Goal: Task Accomplishment & Management: Use online tool/utility

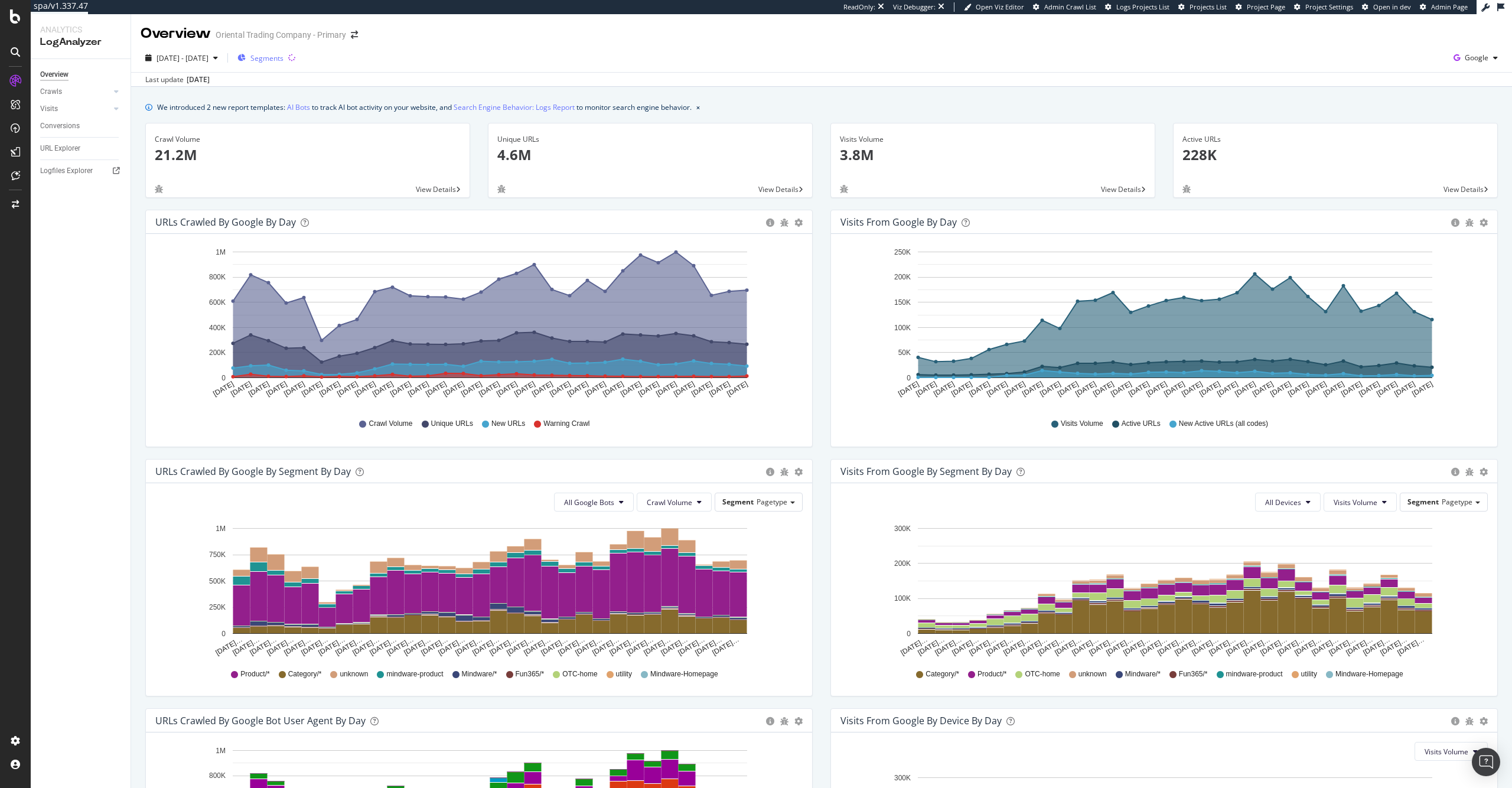
click at [284, 57] on span "Segments" at bounding box center [267, 58] width 33 height 10
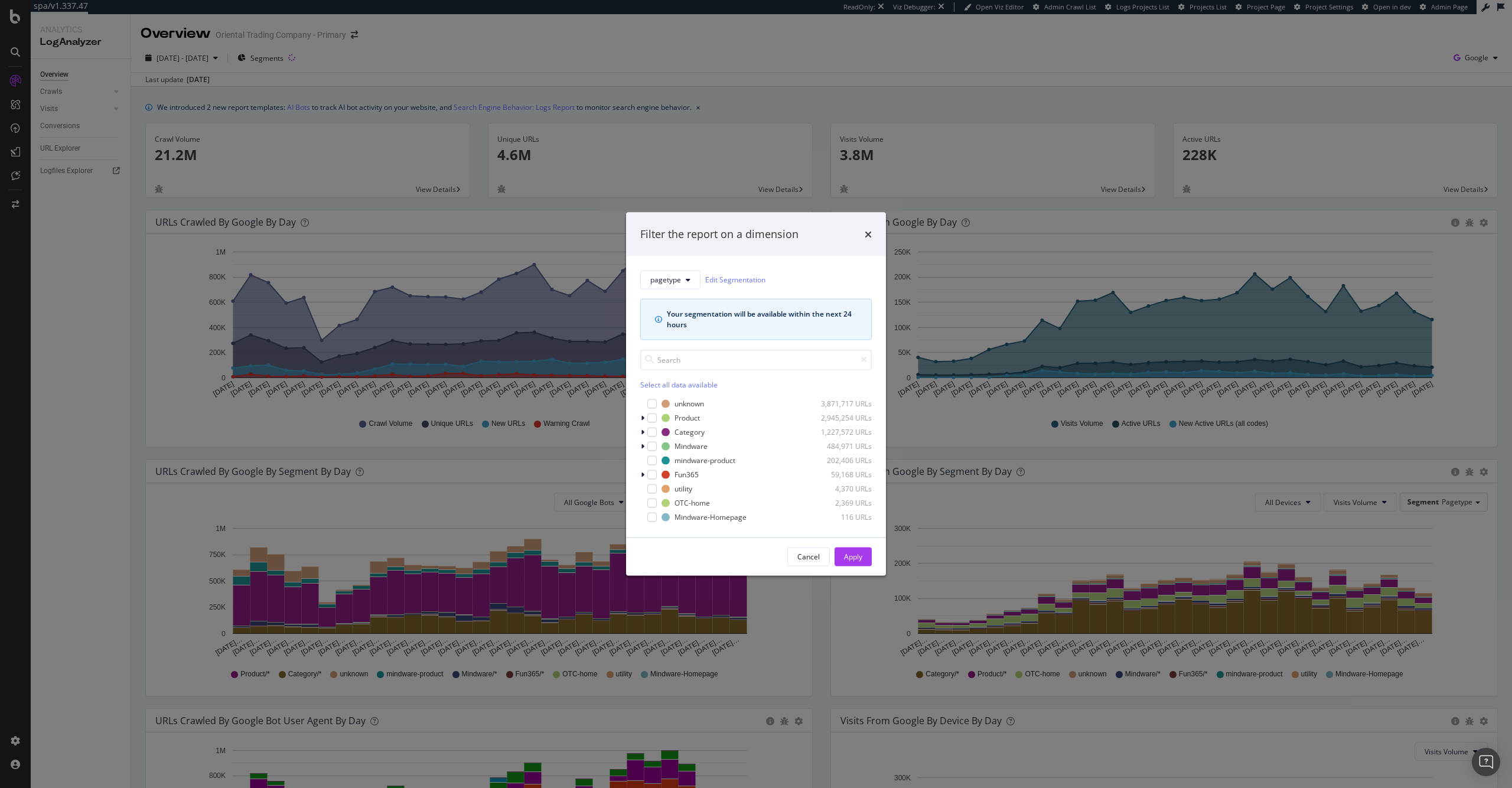
click at [505, 73] on div "Filter the report on a dimension pagetype Edit Segmentation Your segmentation w…" at bounding box center [756, 394] width 1512 height 788
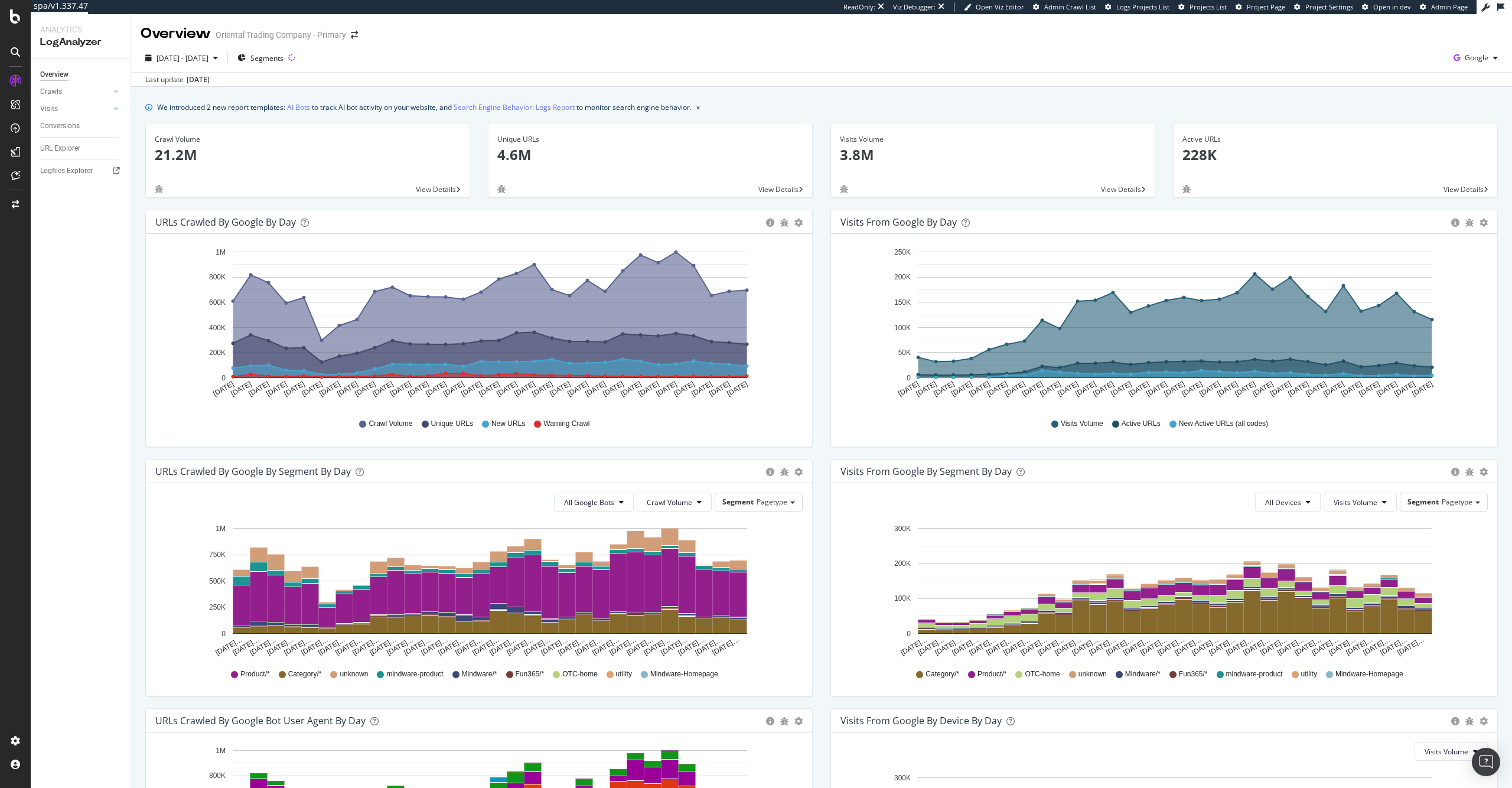
click at [518, 157] on p "4.6M" at bounding box center [650, 154] width 306 height 20
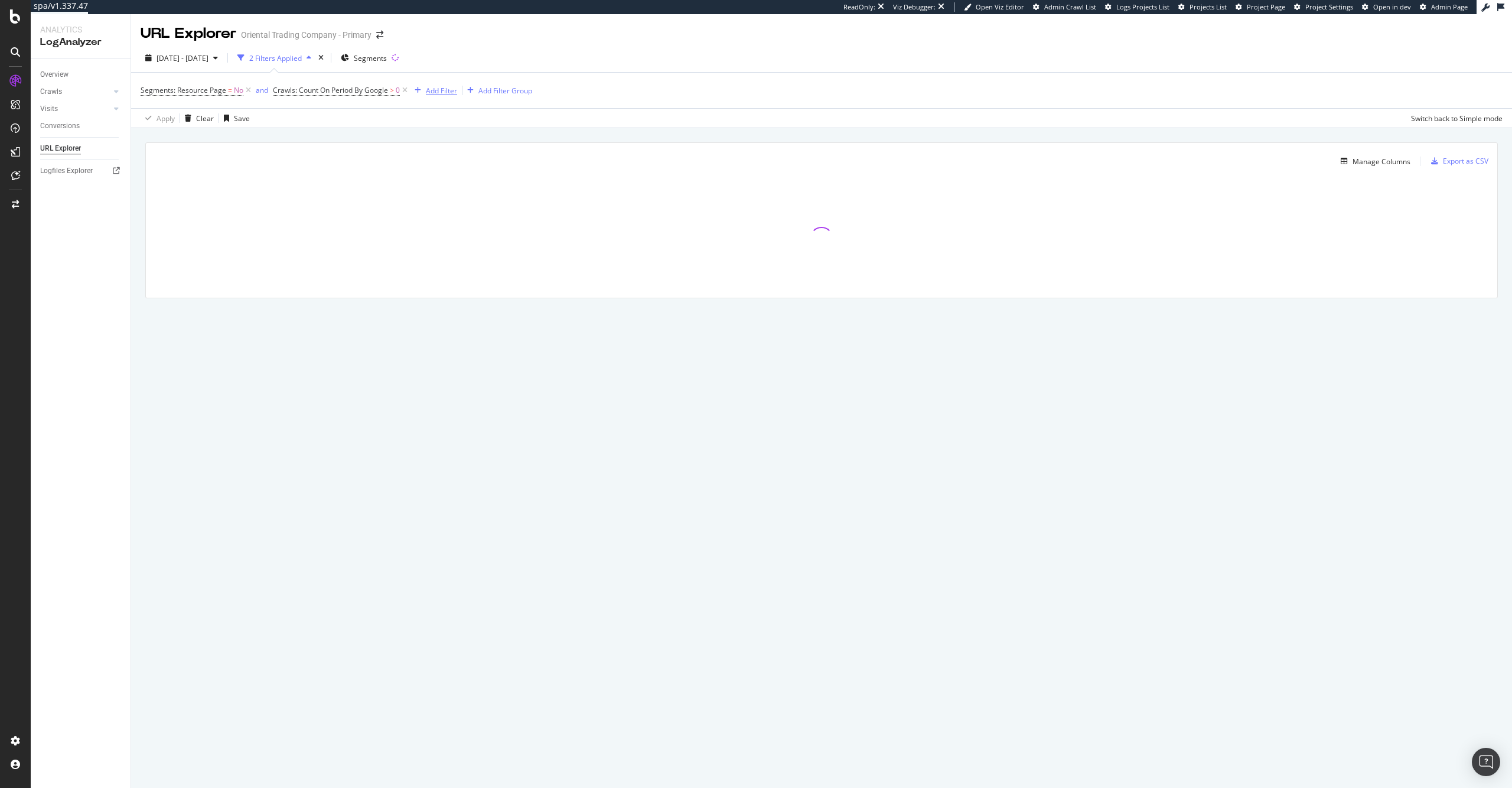
click at [442, 93] on div "Add Filter" at bounding box center [441, 90] width 32 height 10
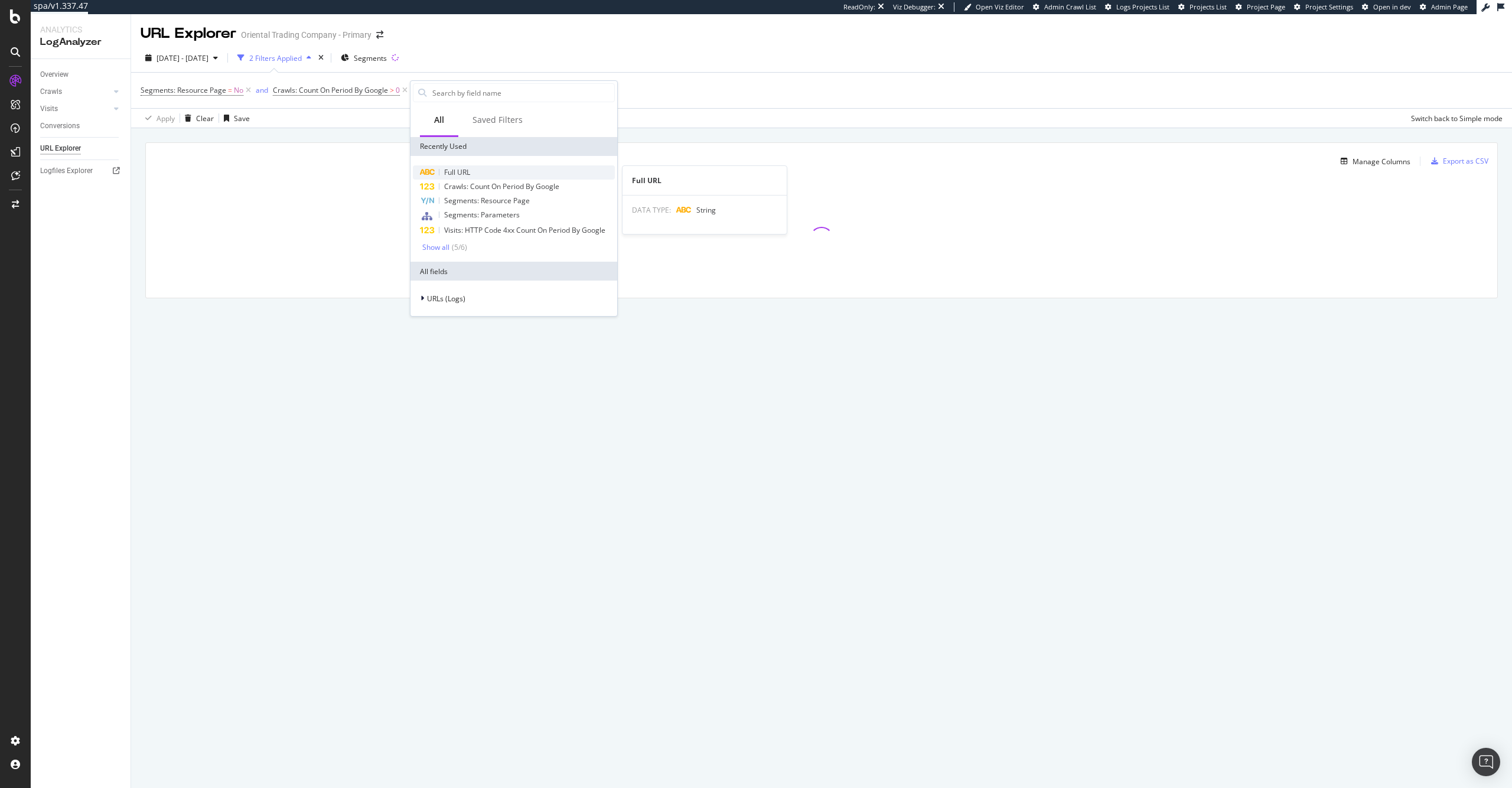
click at [453, 166] on div "Full URL" at bounding box center [513, 172] width 202 height 14
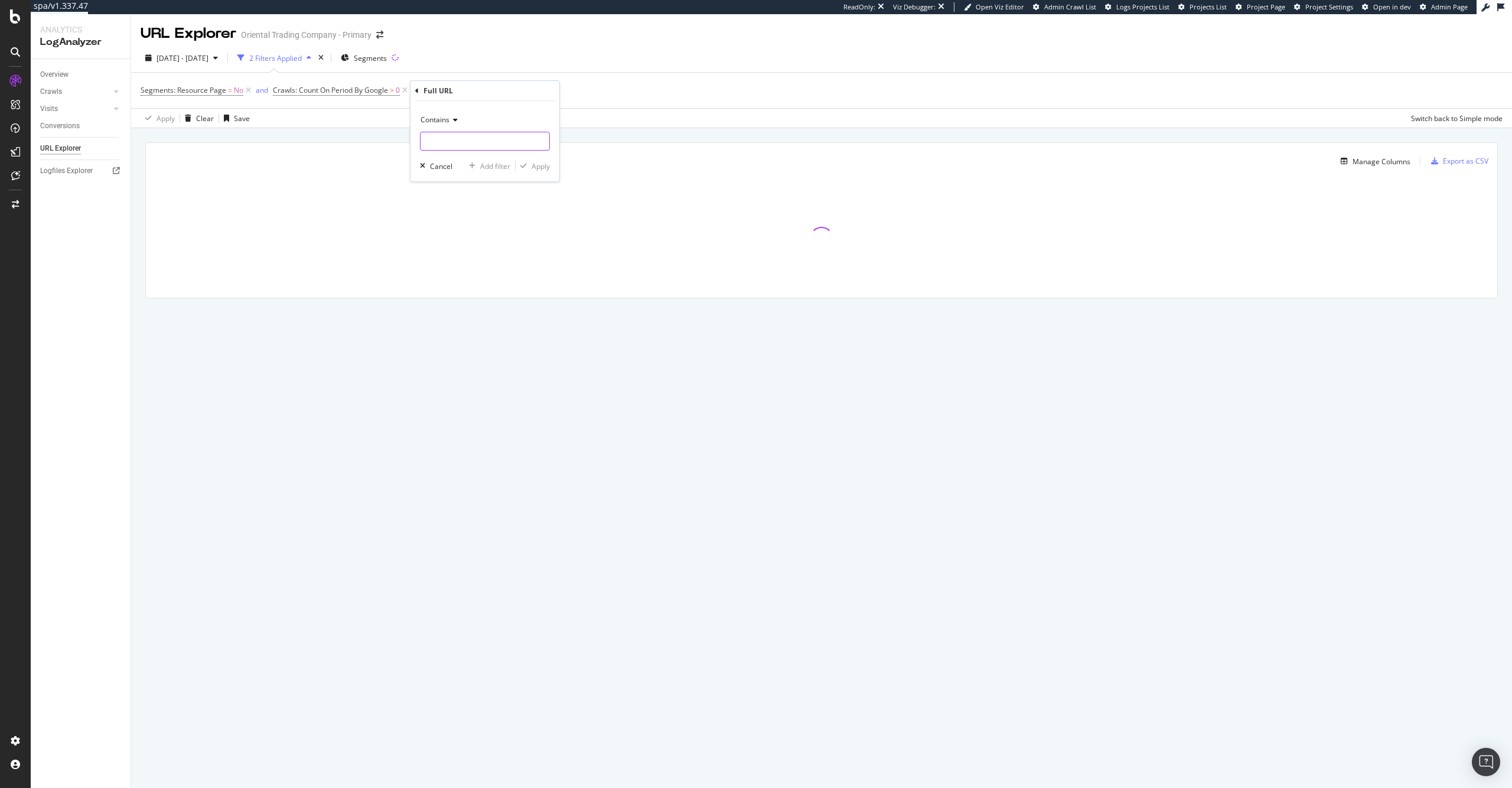
click at [486, 137] on input "text" at bounding box center [485, 141] width 129 height 19
paste input "web/recommendation/"
type input "web/recommendation/"
click at [542, 164] on div "Apply" at bounding box center [541, 166] width 18 height 10
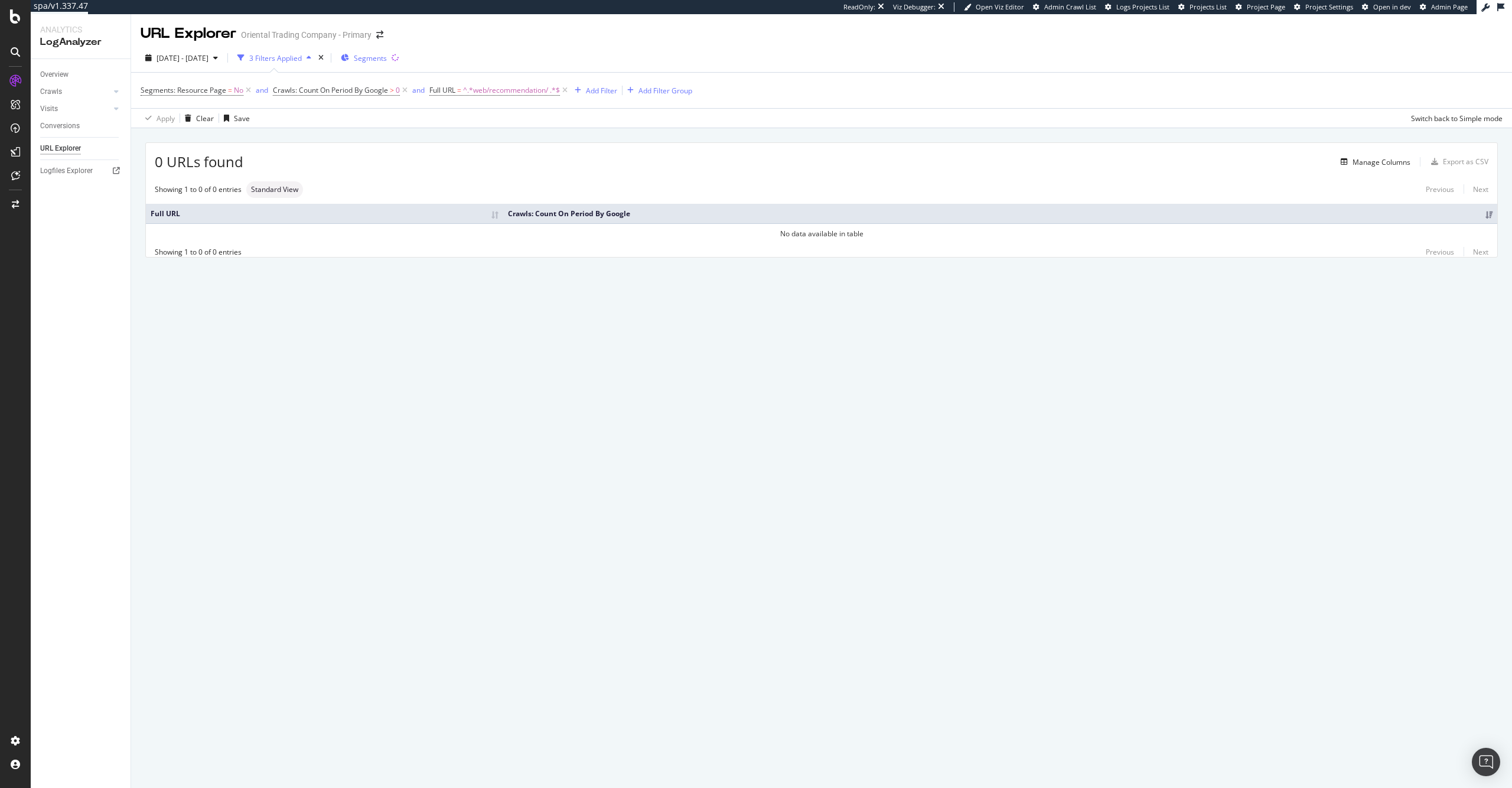
click at [387, 58] on span "Segments" at bounding box center [370, 58] width 33 height 10
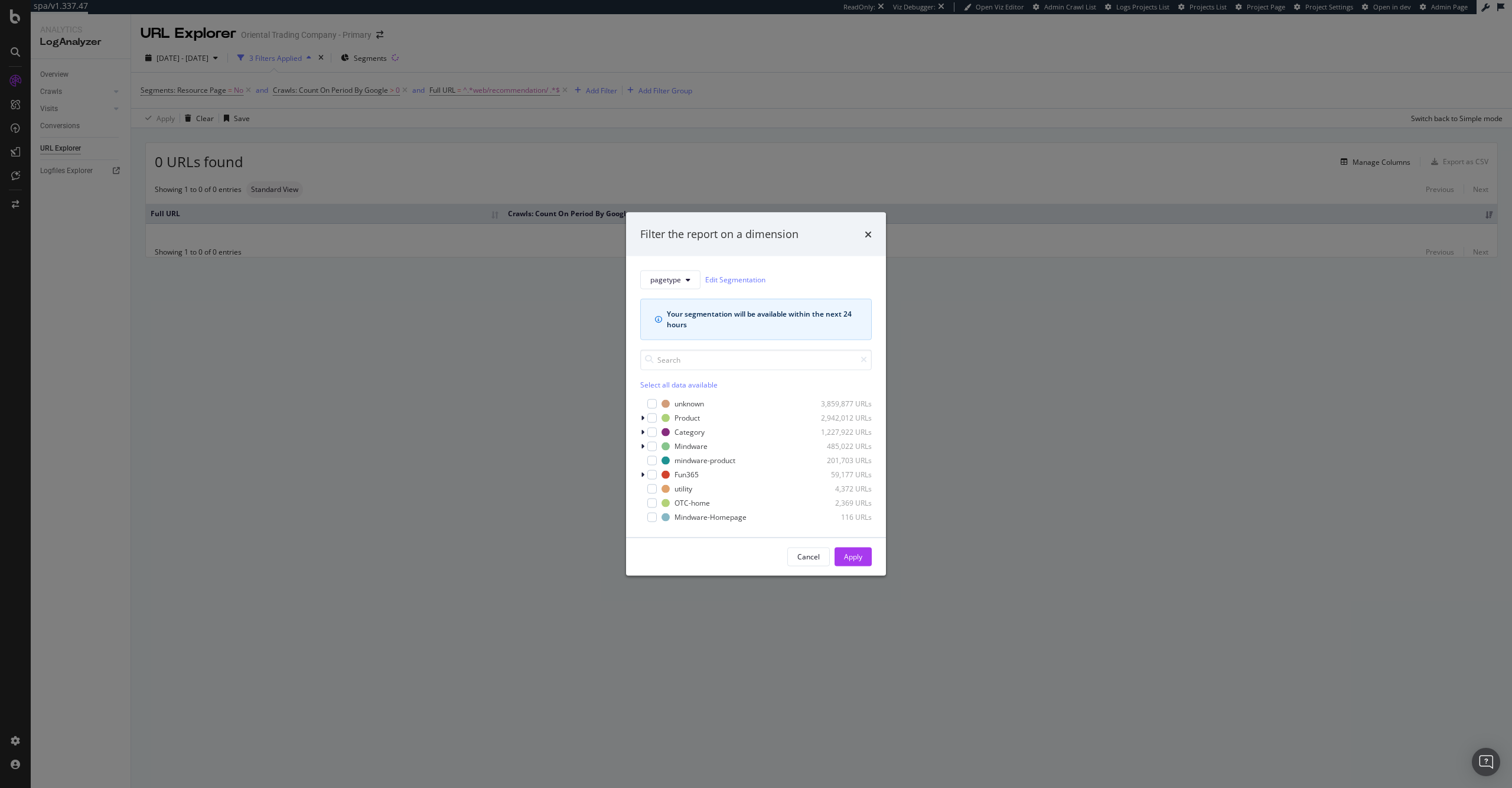
click at [502, 329] on div "Filter the report on a dimension pagetype Edit Segmentation Your segmentation w…" at bounding box center [756, 394] width 1512 height 788
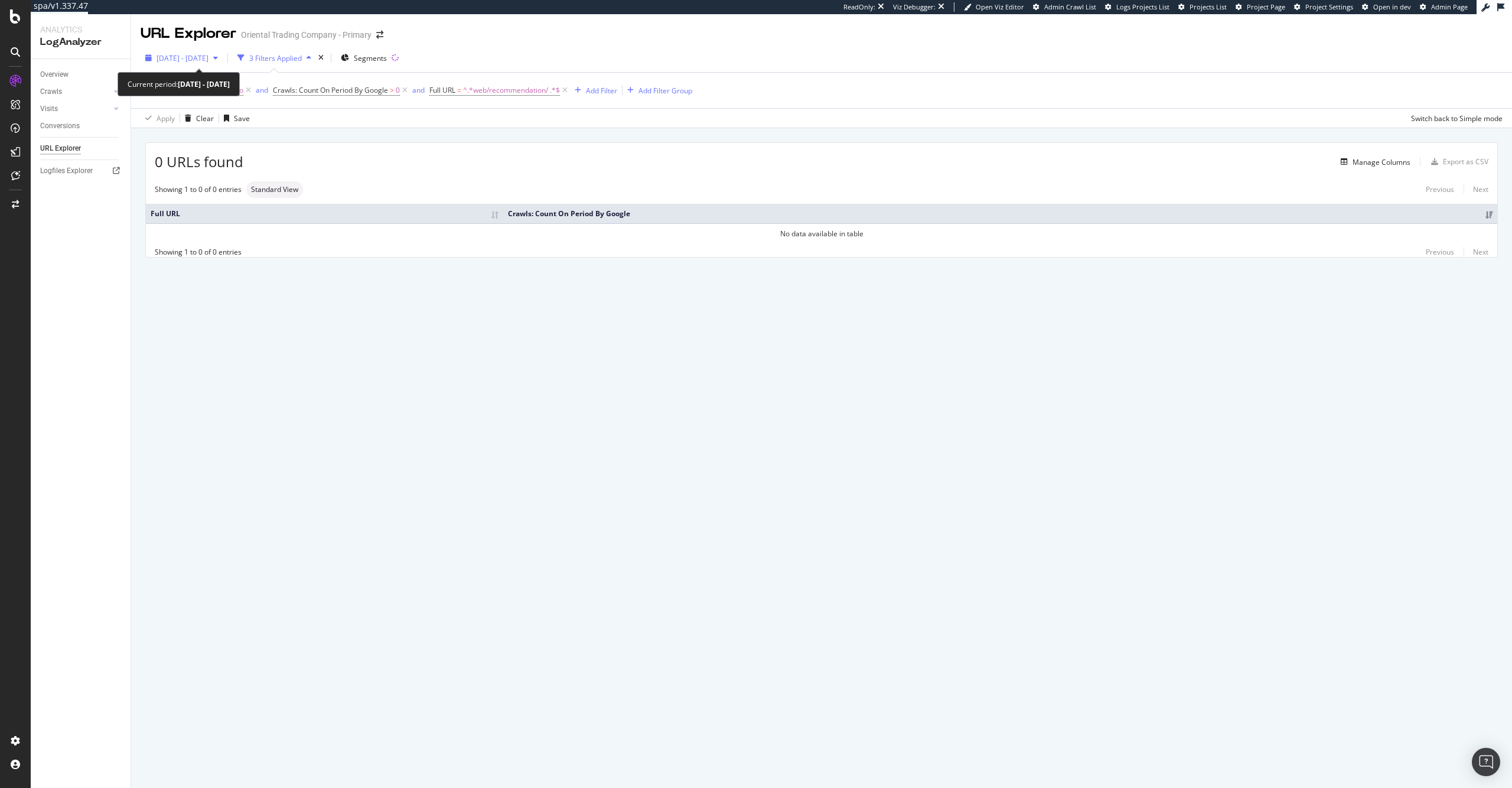
click at [208, 54] on span "2025 Aug. 29th - Sep. 27th" at bounding box center [183, 58] width 52 height 10
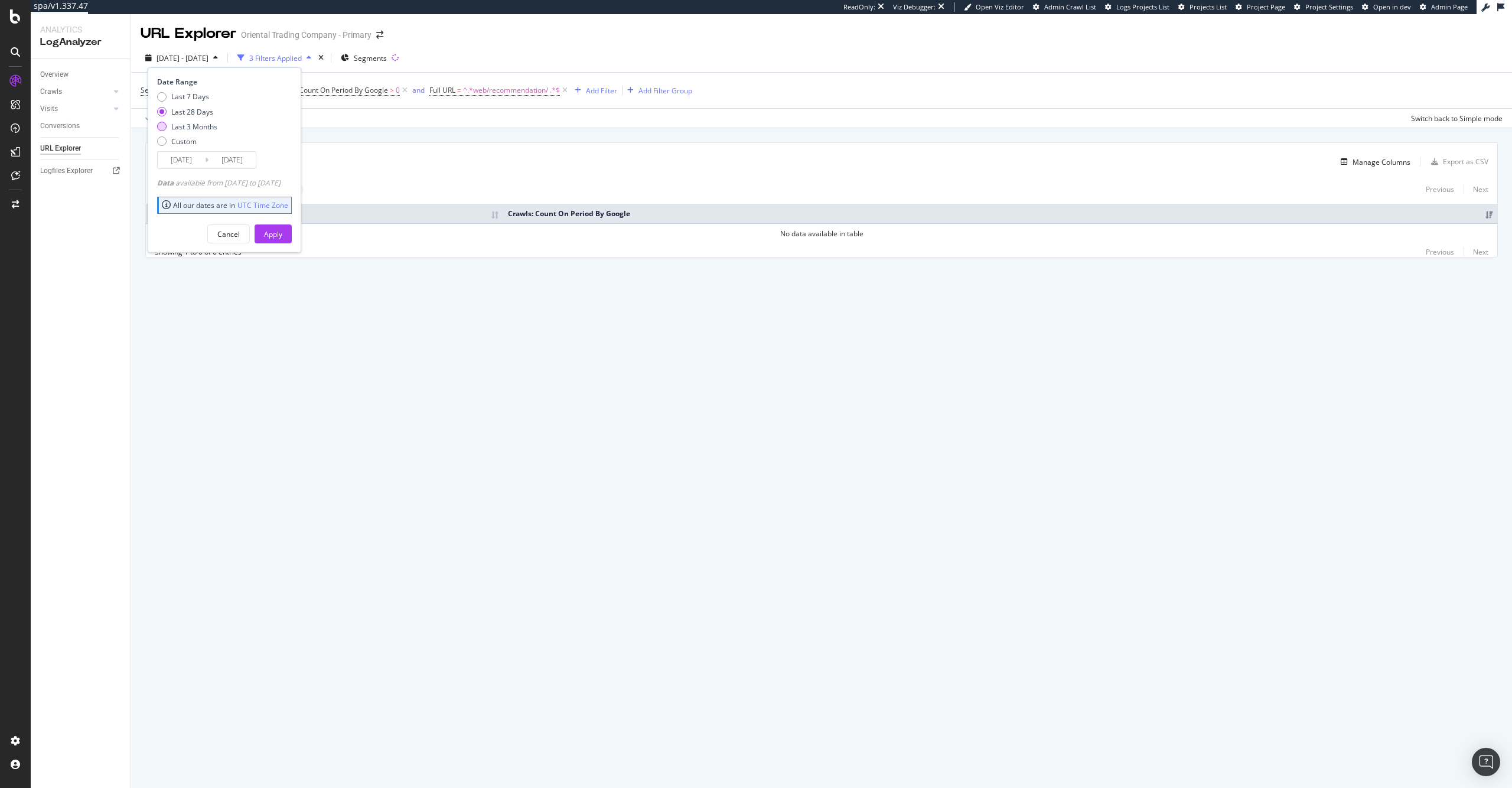
click at [203, 127] on div "Last 3 Months" at bounding box center [194, 126] width 46 height 10
type input "2025/06/28"
click at [282, 238] on div "Apply" at bounding box center [274, 233] width 18 height 10
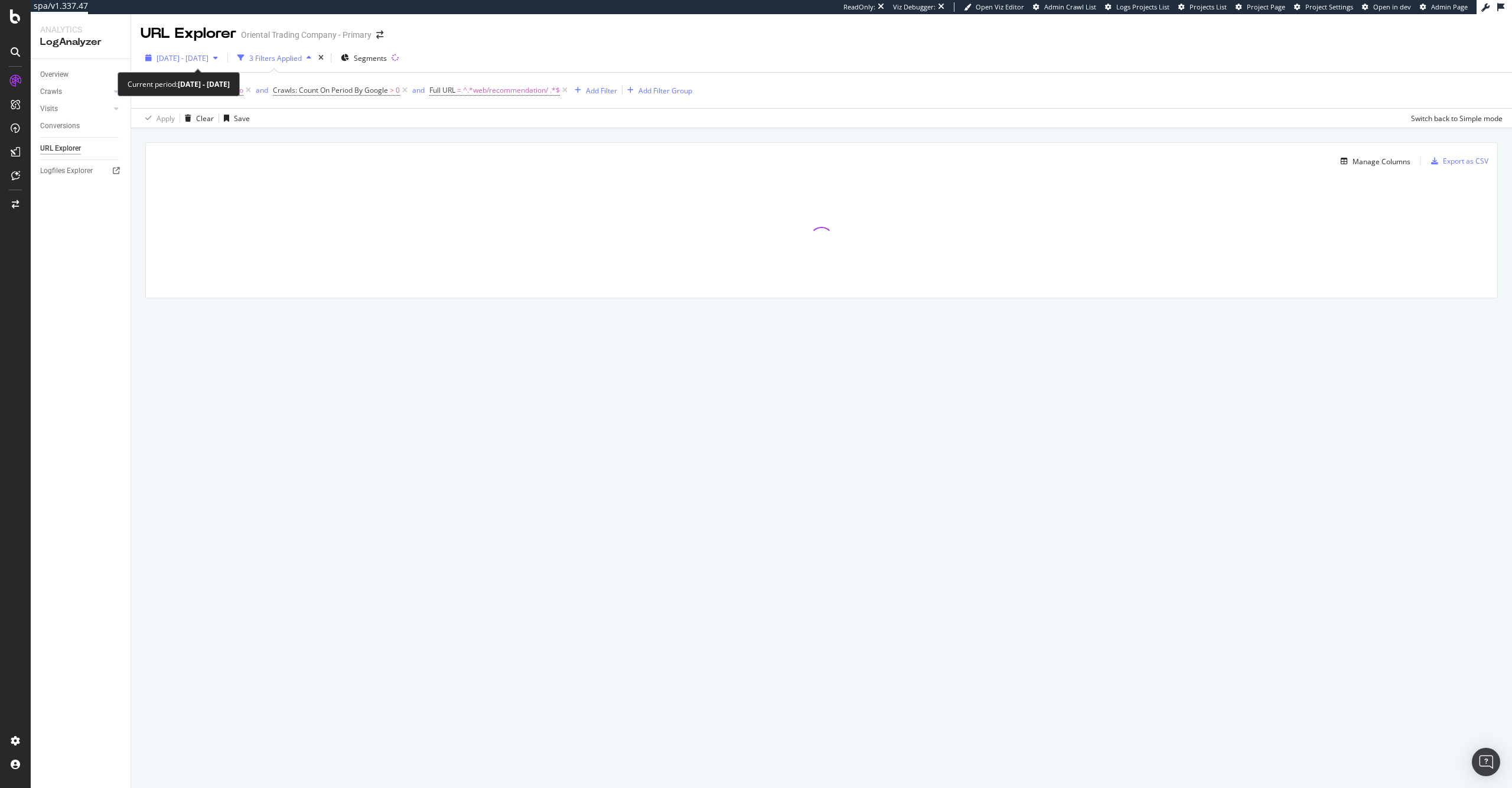
click at [185, 55] on span "2025 Jun. 28th - Sep. 27th" at bounding box center [183, 58] width 52 height 10
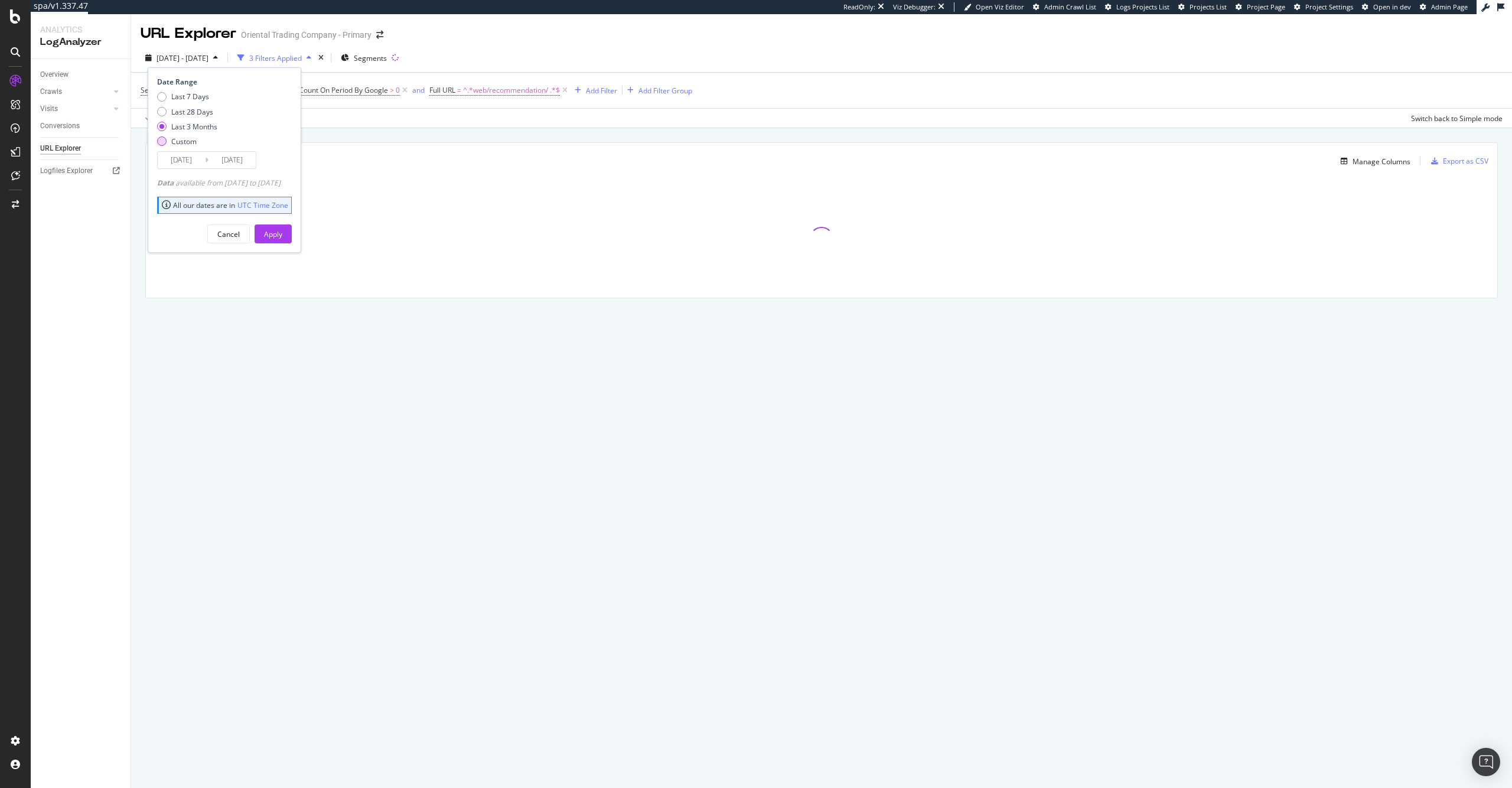
click at [186, 144] on div "Custom" at bounding box center [184, 141] width 25 height 10
click at [189, 160] on input "2025/08/31" at bounding box center [181, 161] width 48 height 17
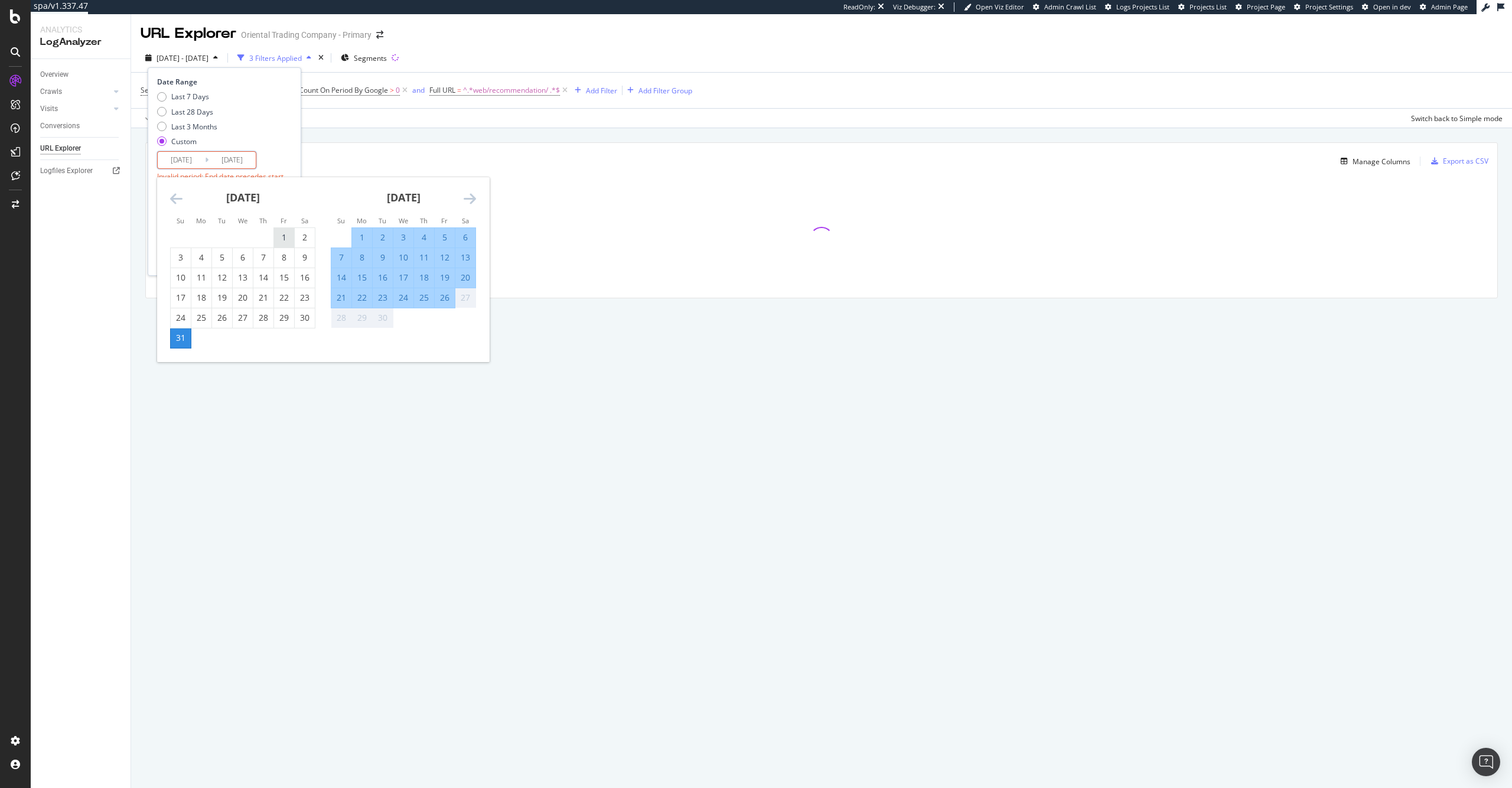
type input "2025/05/31"
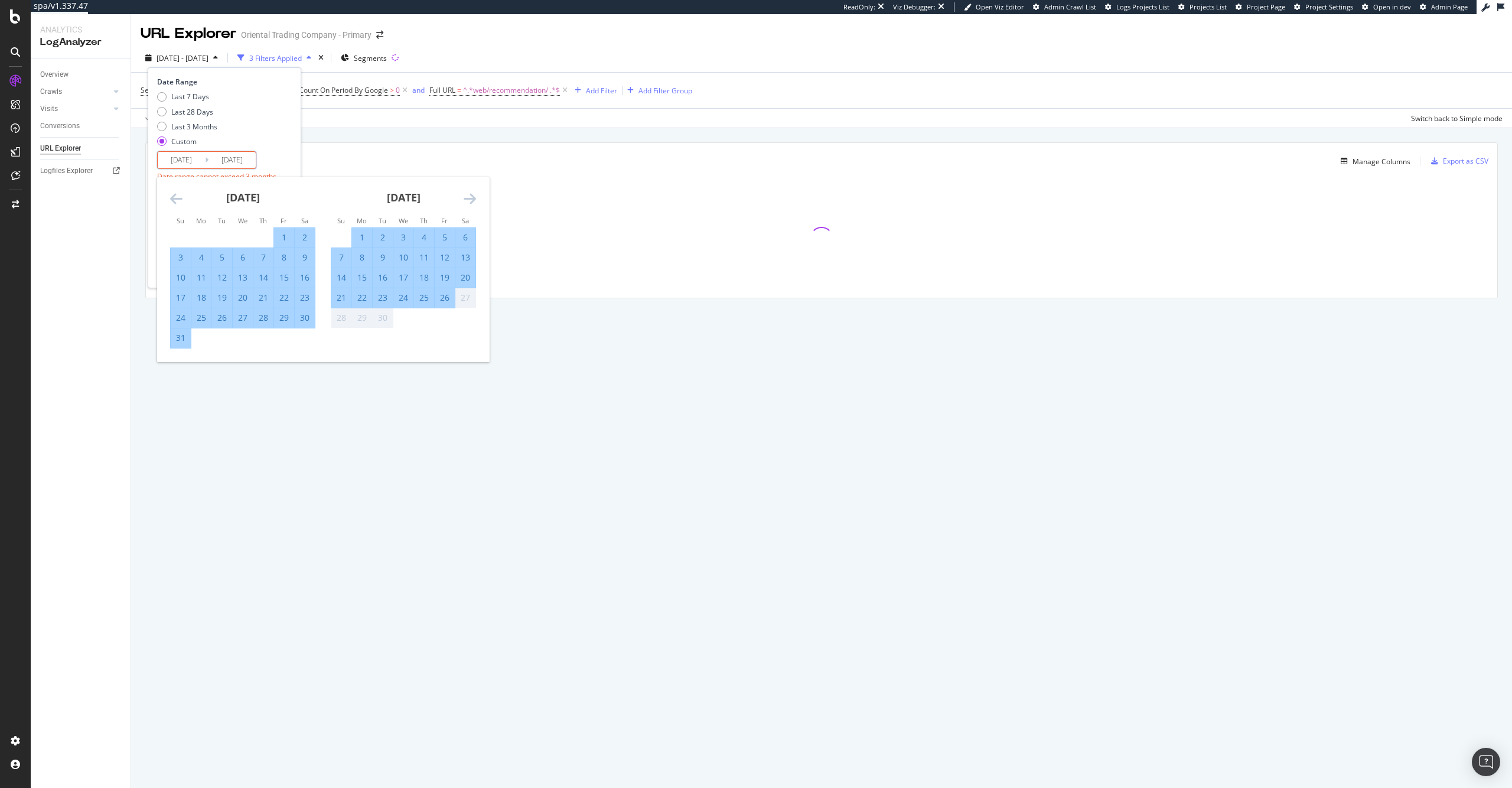
click at [288, 140] on div "Last 7 Days Last 28 Days Last 3 Months Custom" at bounding box center [223, 121] width 131 height 60
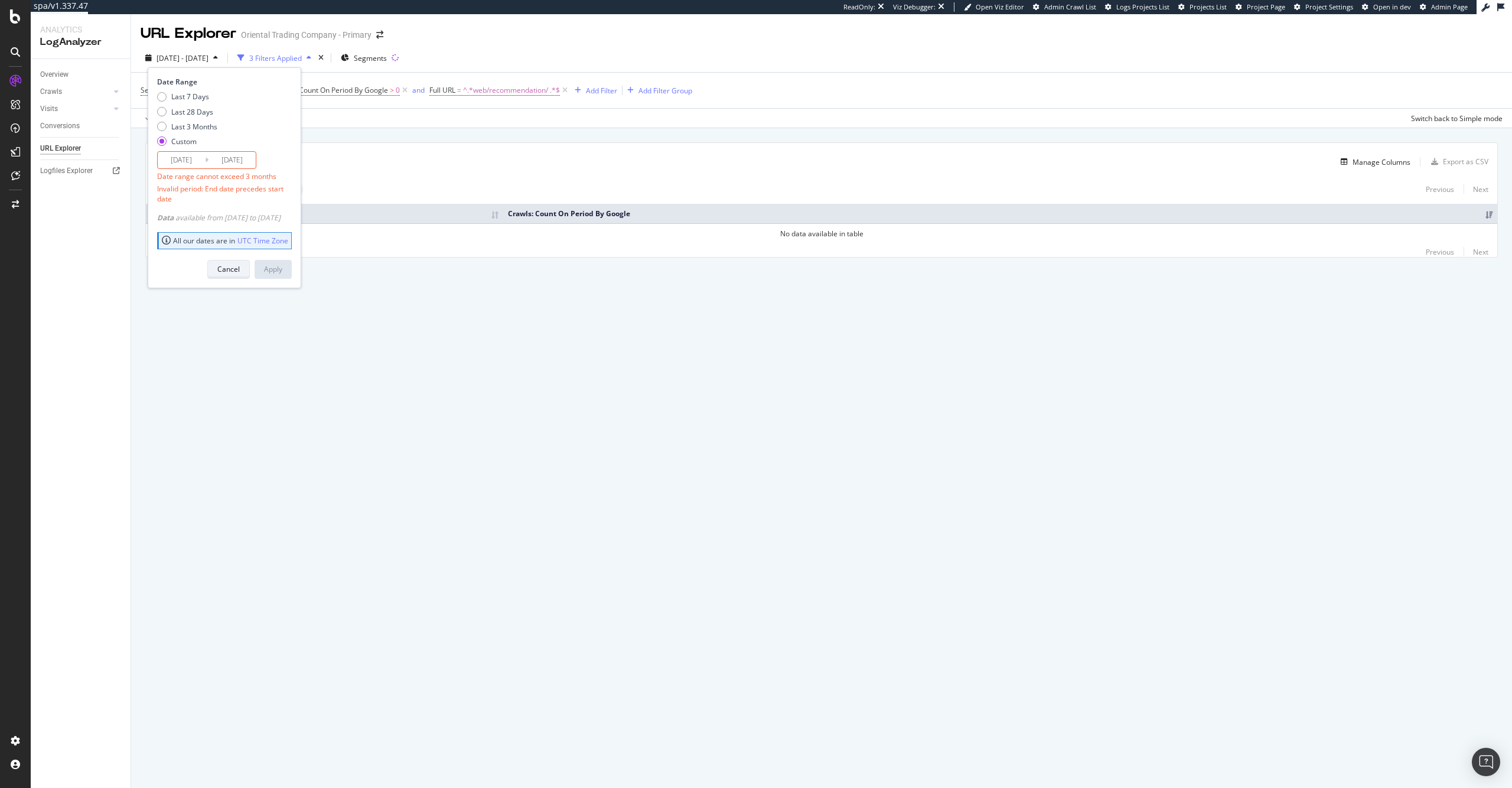
click at [240, 264] on div "Cancel" at bounding box center [228, 269] width 22 height 10
click at [492, 88] on span "^.*web/recommendation/ .*$" at bounding box center [512, 91] width 97 height 17
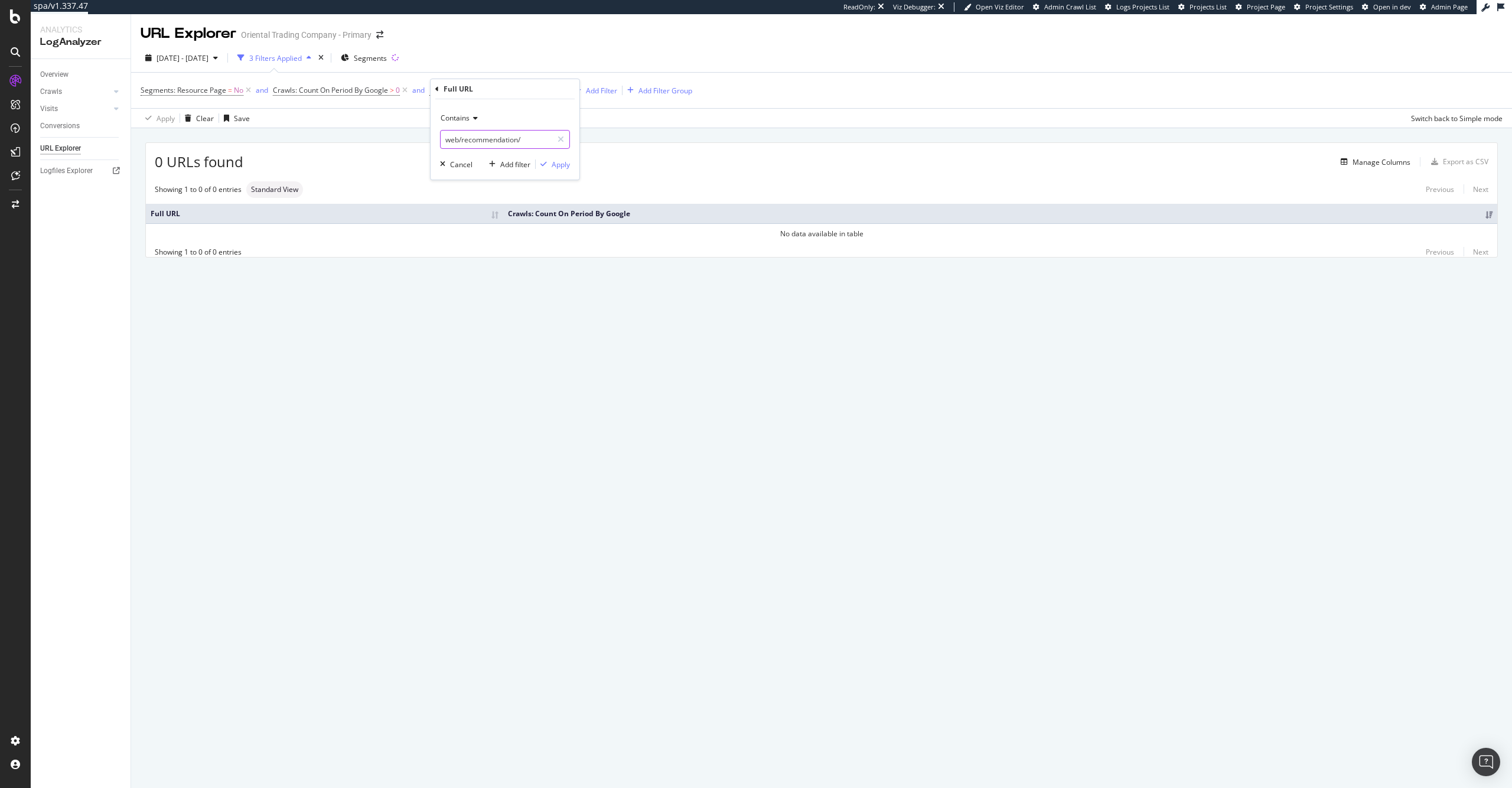
drag, startPoint x: 459, startPoint y: 142, endPoint x: 420, endPoint y: 144, distance: 39.1
click at [420, 144] on body "spa/v1.337.47 ReadOnly: Viz Debugger: Open Viz Editor Admin Crawl List Logs Pro…" at bounding box center [756, 394] width 1512 height 788
drag, startPoint x: 461, startPoint y: 139, endPoint x: 436, endPoint y: 144, distance: 25.5
click at [436, 144] on div "Contains web/recommendation/ Cancel Add filter Apply" at bounding box center [506, 139] width 149 height 81
click at [454, 142] on input "web/recommendation/" at bounding box center [496, 139] width 111 height 19
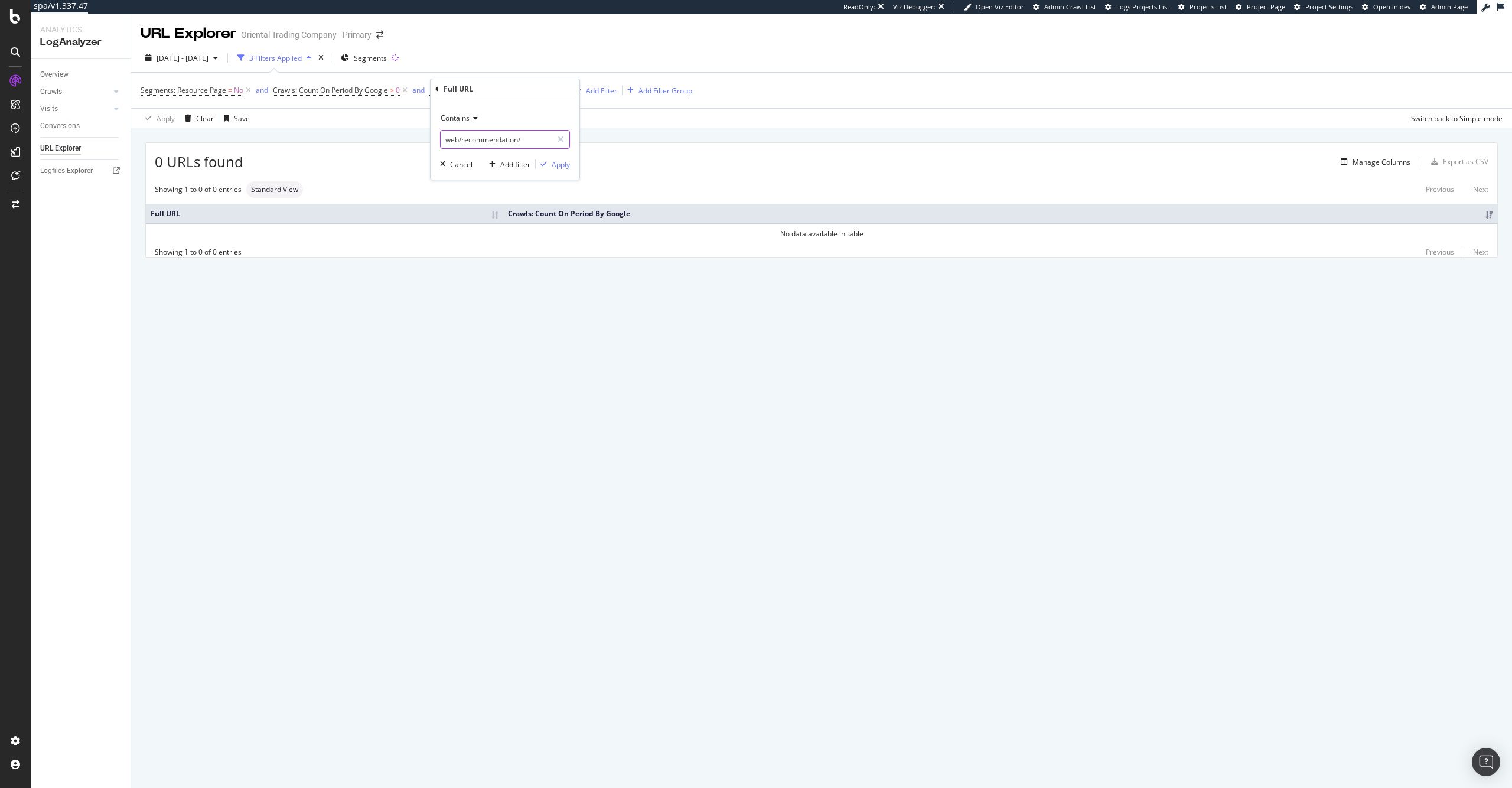
click at [459, 142] on input "web/recommendation/" at bounding box center [496, 139] width 111 height 19
type input "/recommendation/"
click at [564, 162] on div "Apply" at bounding box center [561, 164] width 18 height 10
click at [522, 88] on span "^.*/recommendation/.*$" at bounding box center [504, 91] width 81 height 17
click at [533, 142] on input "/recommendation/" at bounding box center [496, 139] width 111 height 19
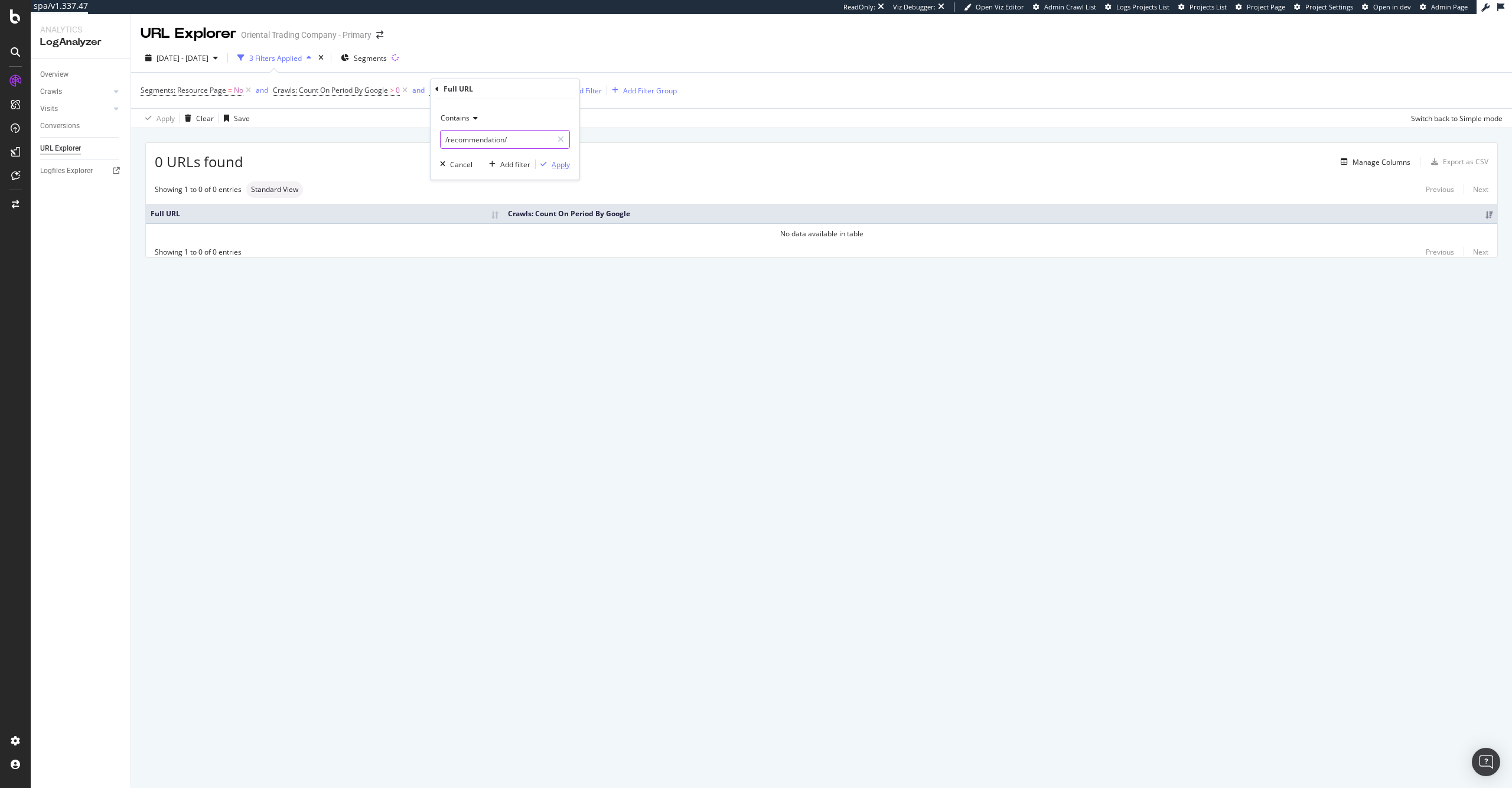
paste input "web/shoppingcart"
type input "/web/shoppingcart/"
click at [565, 163] on div "Apply" at bounding box center [561, 164] width 18 height 10
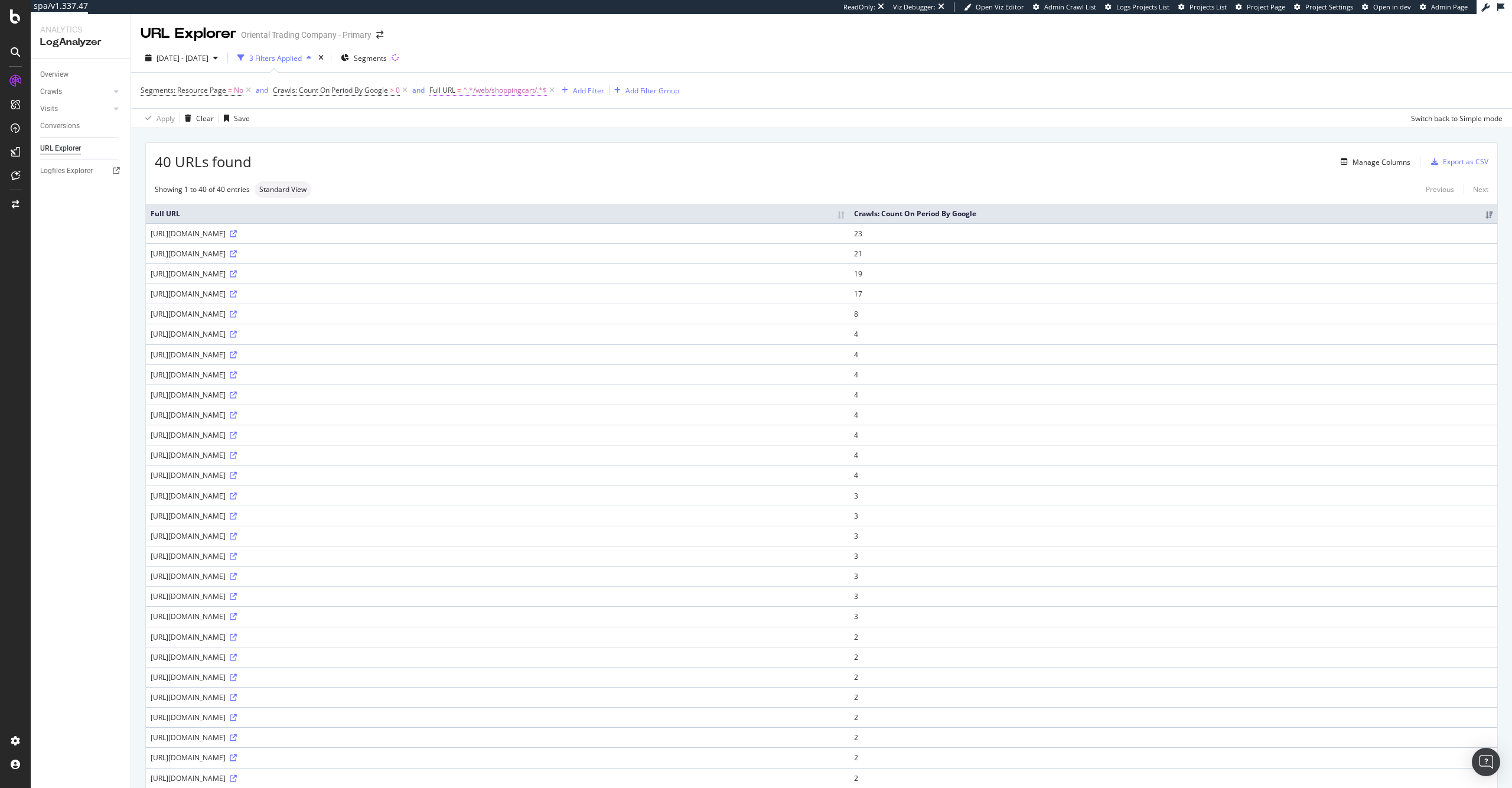
click at [515, 89] on span "^.*/web/shoppingcart/.*$" at bounding box center [505, 91] width 84 height 17
click at [509, 141] on input "/web/shoppingcart/" at bounding box center [496, 139] width 111 height 19
paste input "productQuickView"
type input "/productQuickView/"
click at [563, 167] on div "Apply" at bounding box center [561, 164] width 18 height 10
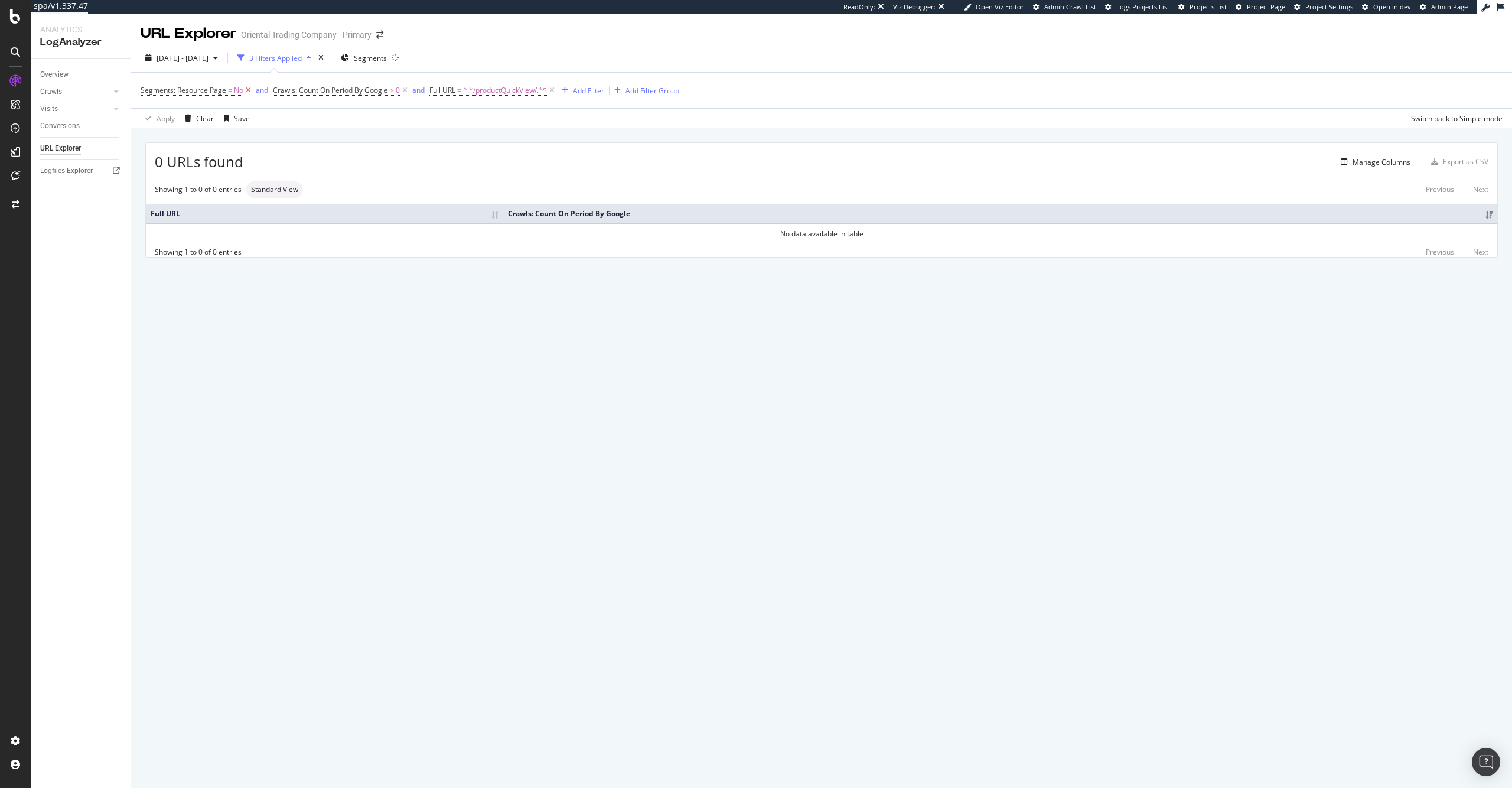
click at [249, 92] on icon at bounding box center [248, 90] width 10 height 12
click at [208, 58] on span "2025 Jun. 28th - Sep. 27th" at bounding box center [183, 58] width 52 height 10
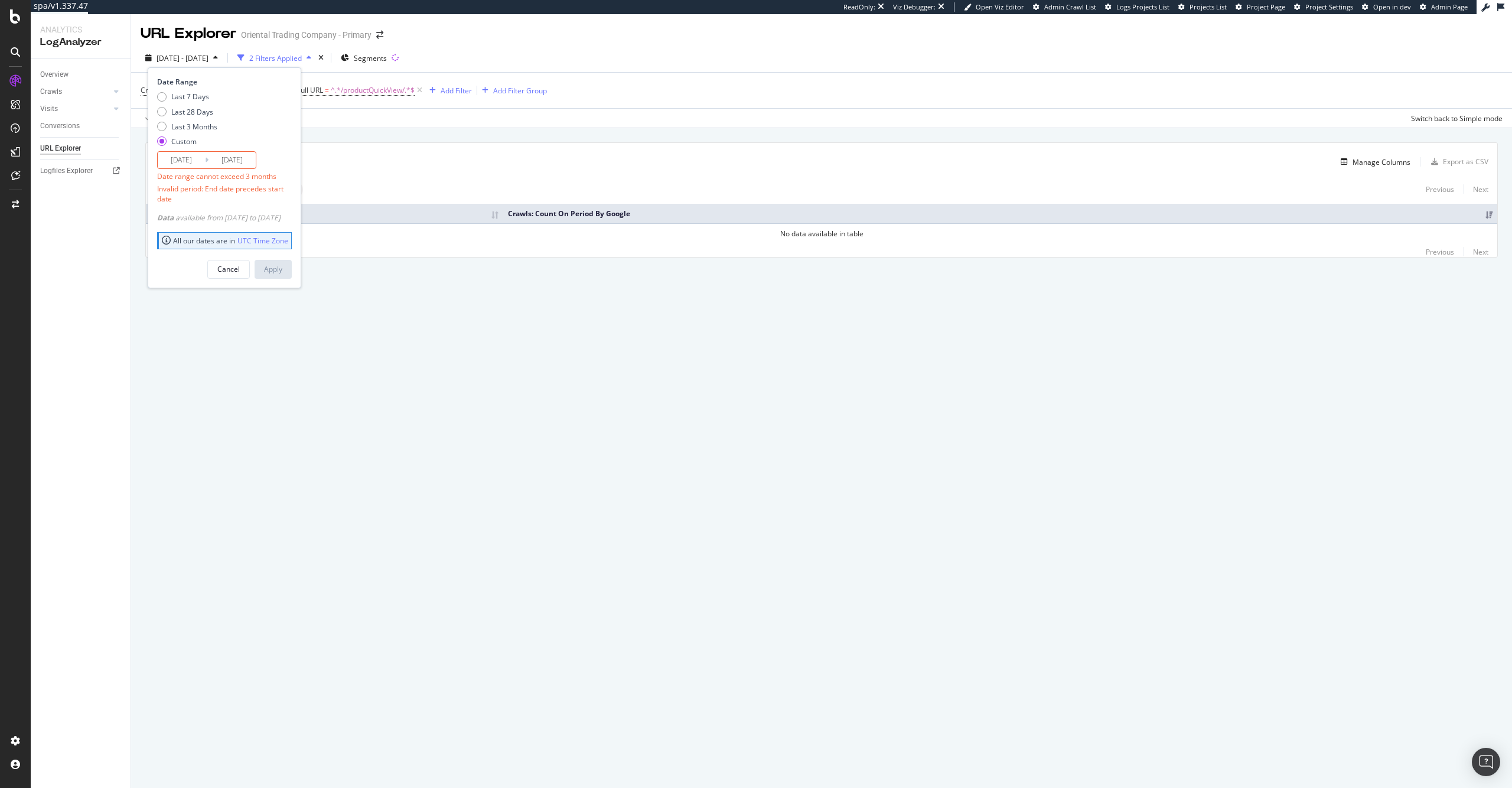
click at [192, 157] on input "2025/05/31" at bounding box center [181, 161] width 48 height 17
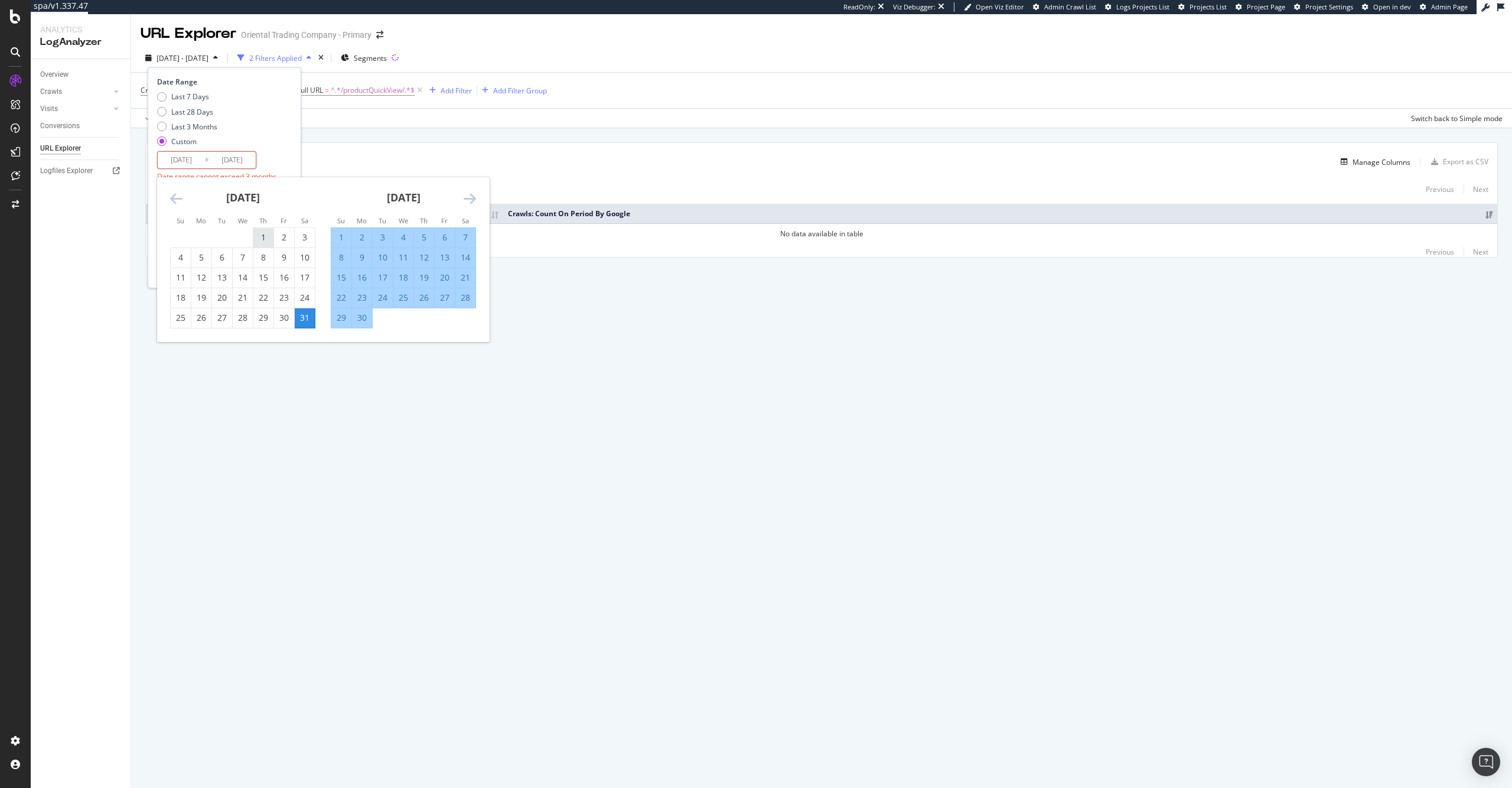
click at [260, 240] on div "1" at bounding box center [264, 237] width 20 height 12
type input "2025/05/01"
click at [289, 151] on div "Date Range Last 7 Days Last 28 Days Last 3 Months Custom 2025/05/01 Navigate fo…" at bounding box center [223, 140] width 131 height 127
click at [239, 160] on input "2025/09/27" at bounding box center [232, 161] width 48 height 17
click at [250, 164] on input "2025/04/27" at bounding box center [232, 161] width 48 height 17
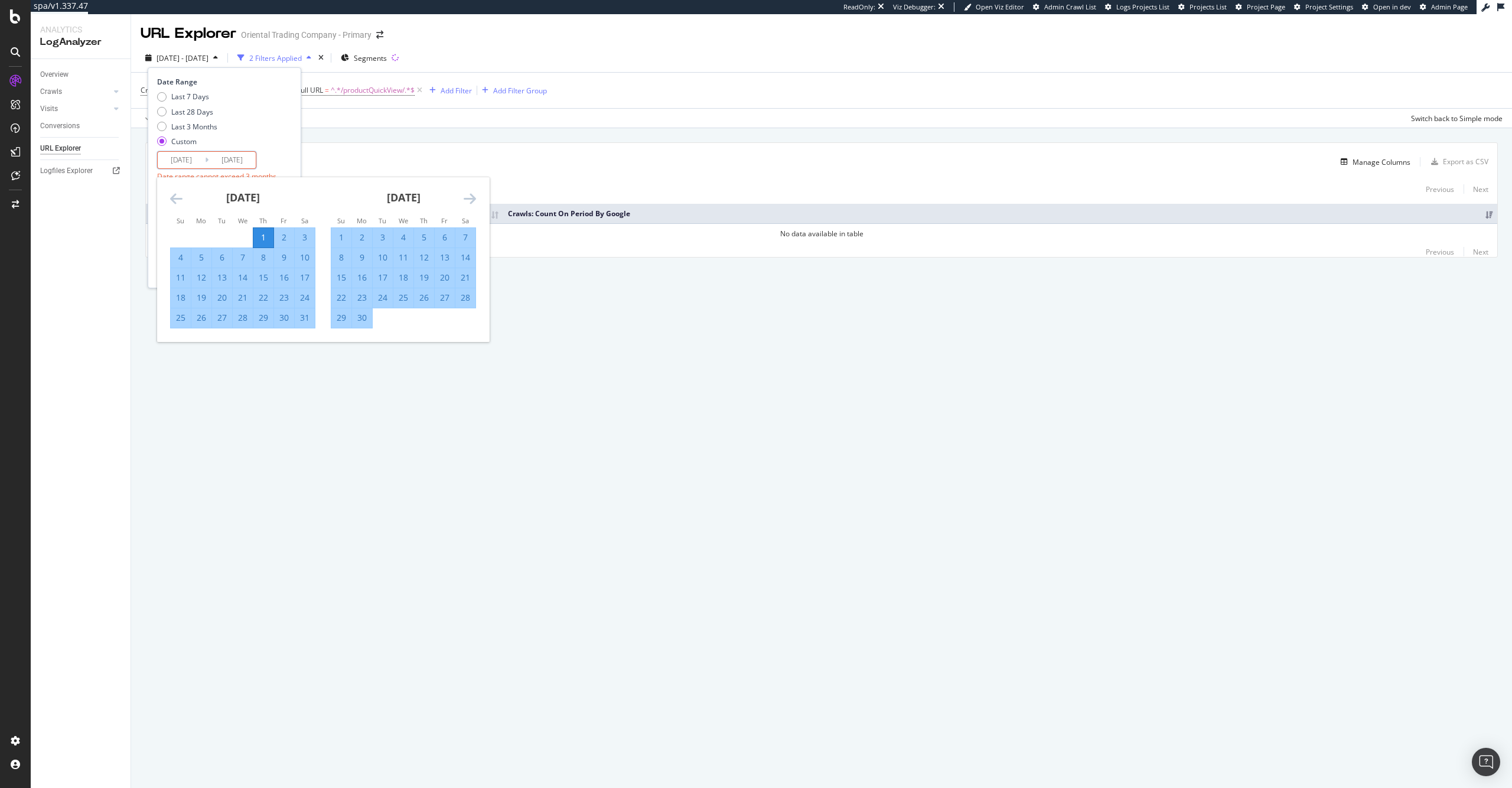
click at [239, 160] on input "2025/04/27" at bounding box center [232, 161] width 48 height 17
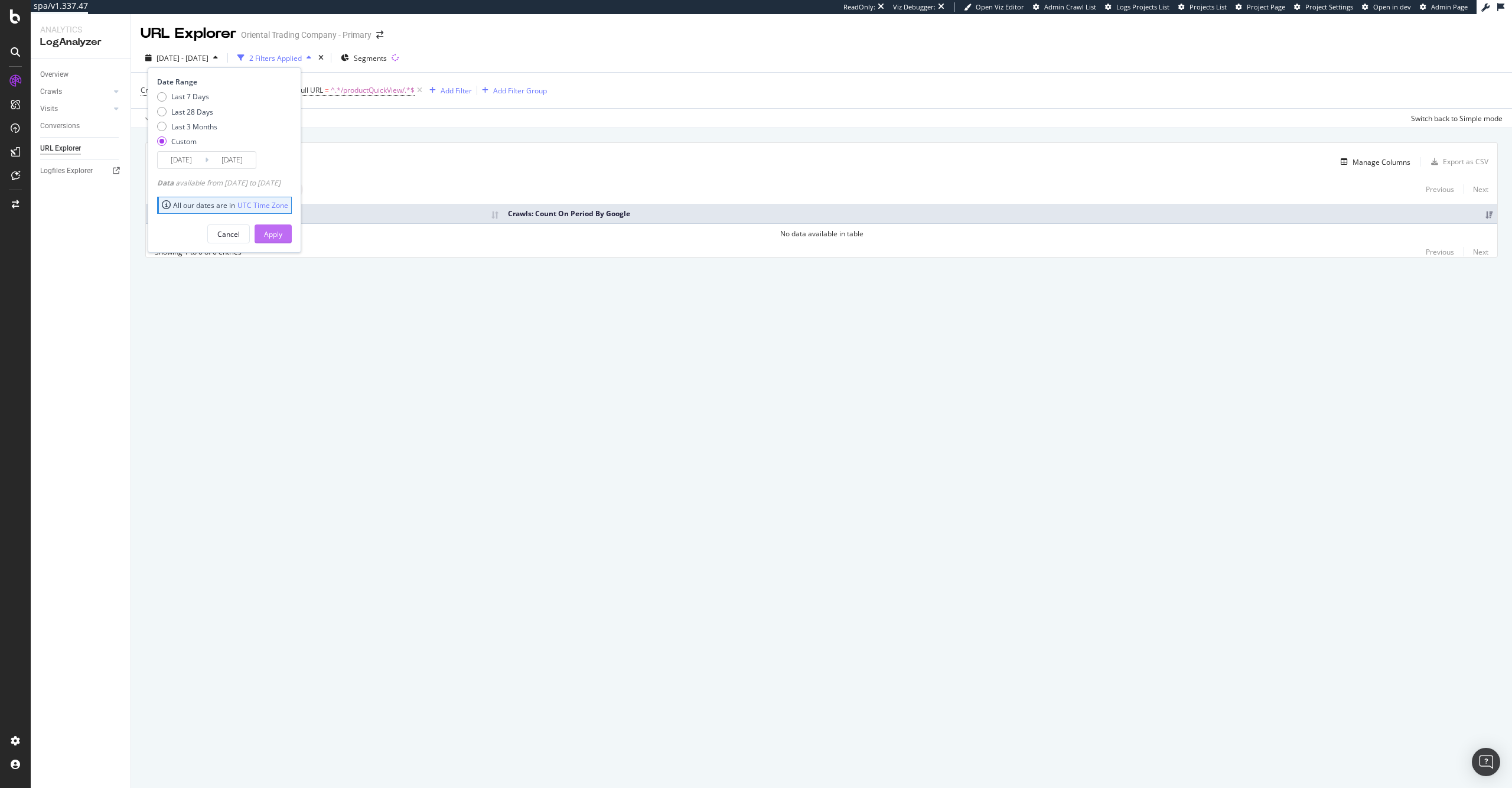
type input "2025/07/27"
click at [283, 226] on div "Apply" at bounding box center [274, 233] width 18 height 18
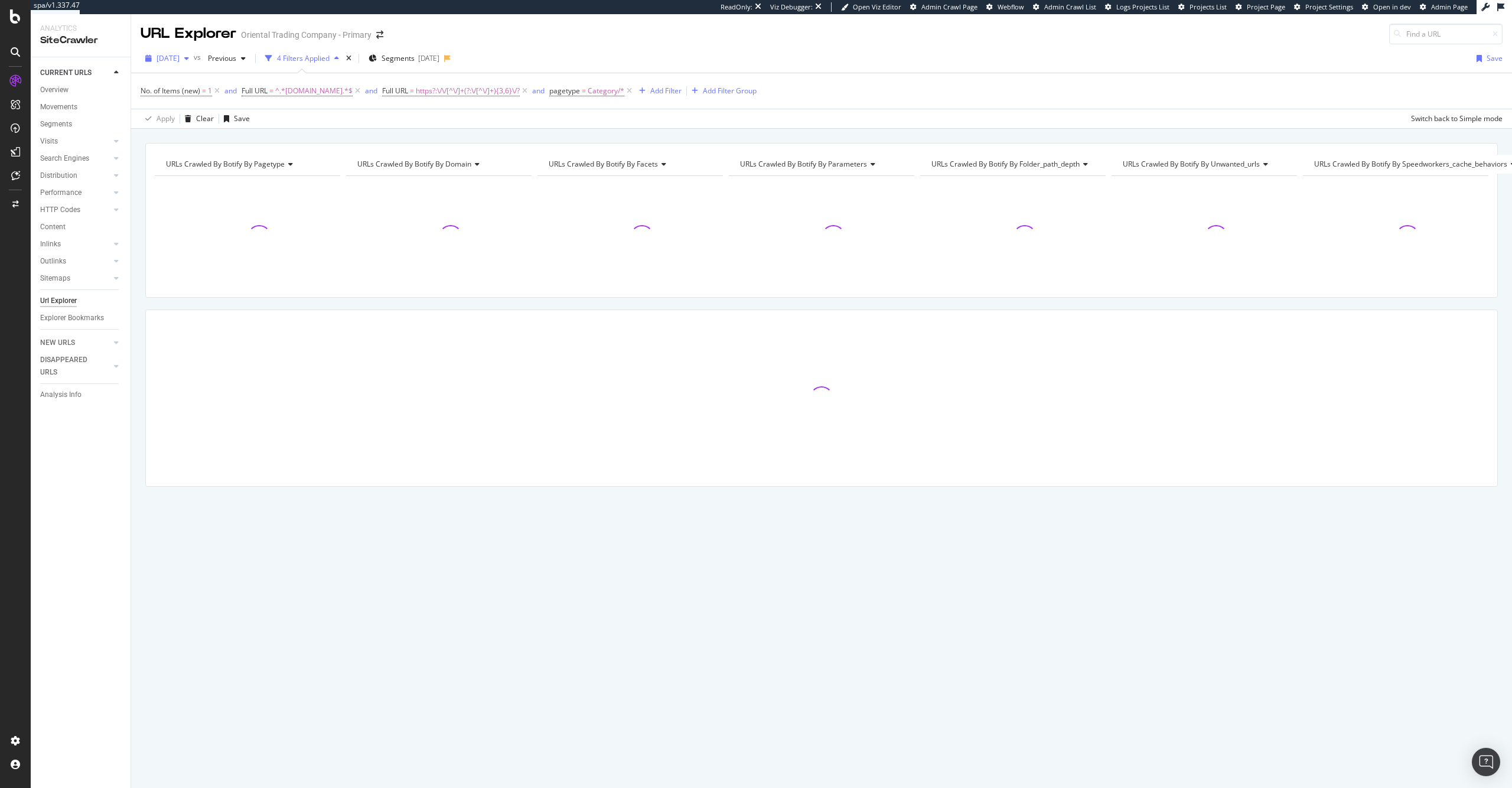
click at [180, 63] on span "[DATE]" at bounding box center [168, 58] width 23 height 10
click at [217, 102] on div "[DATE]" at bounding box center [187, 101] width 59 height 11
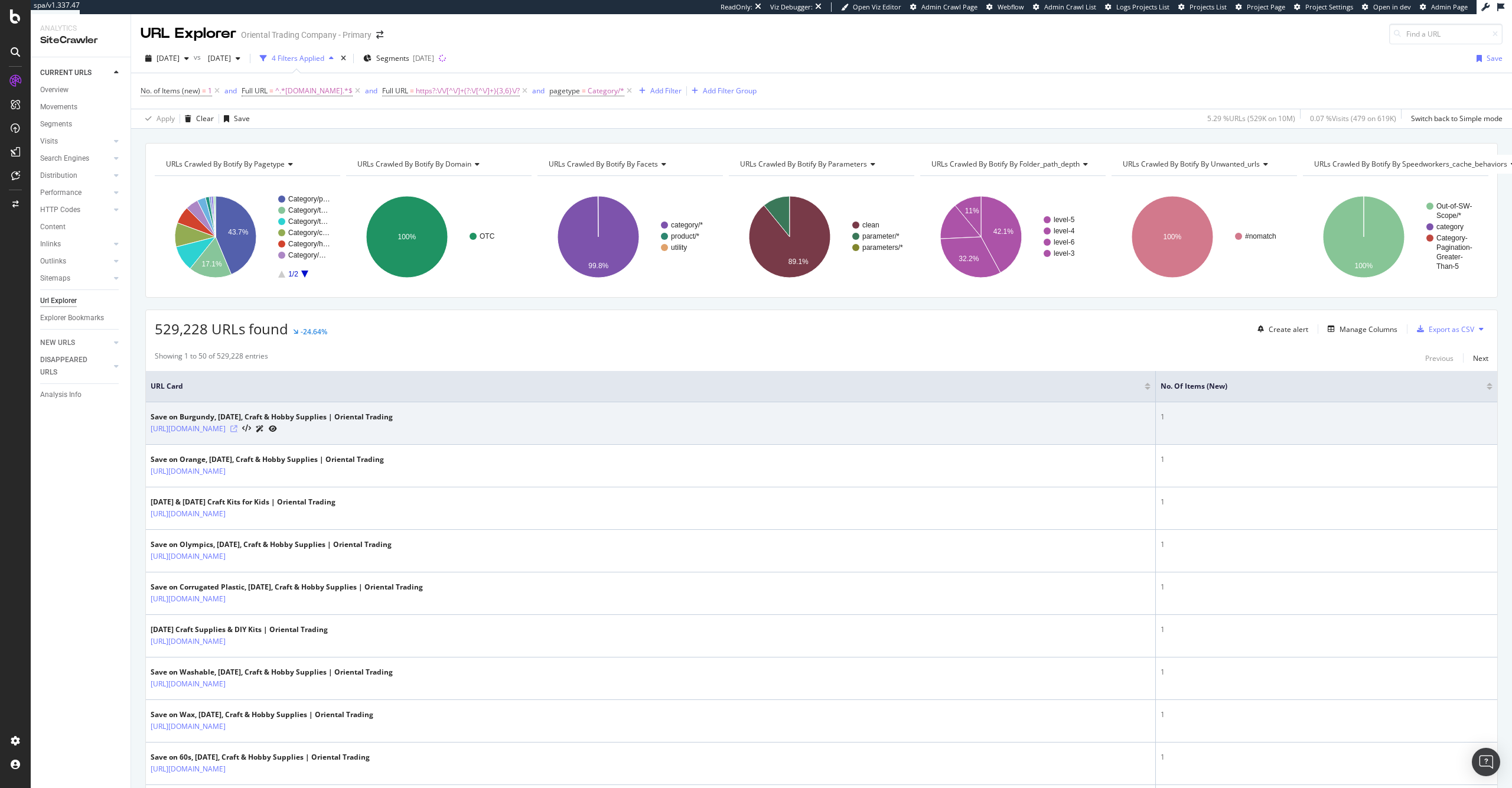
click at [237, 428] on icon at bounding box center [234, 429] width 7 height 7
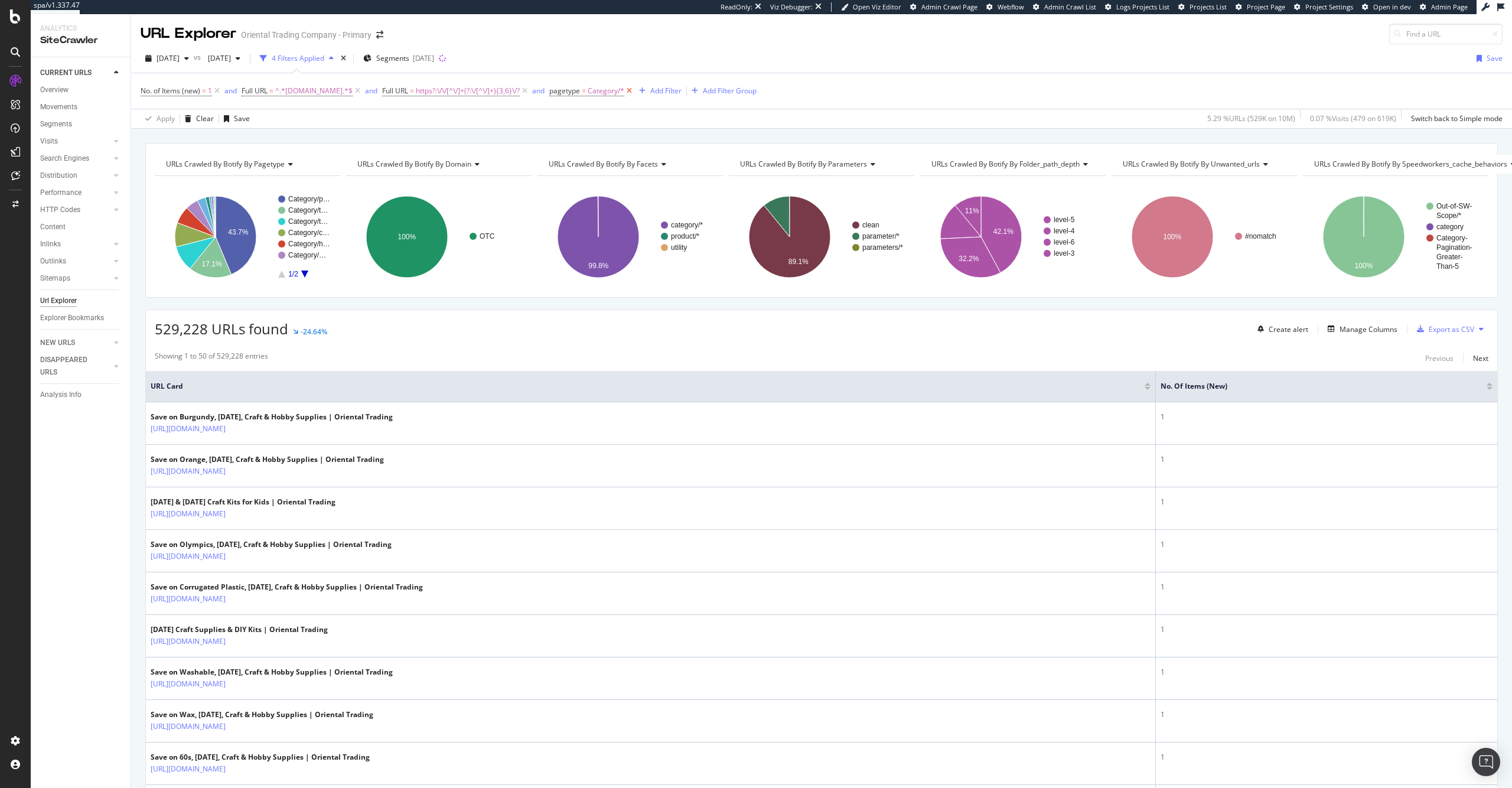
click at [635, 91] on icon at bounding box center [629, 91] width 10 height 12
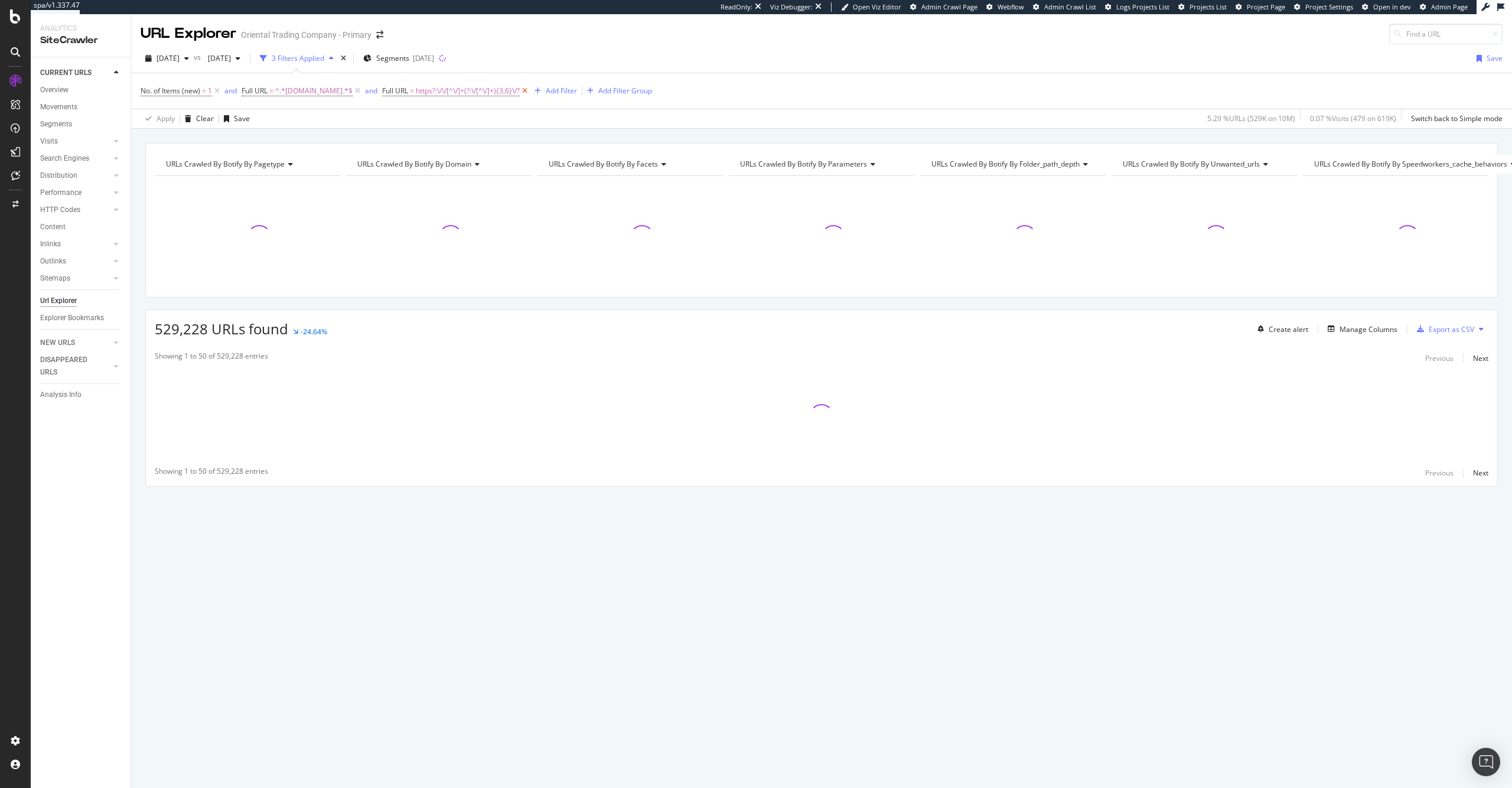
click at [530, 91] on icon at bounding box center [525, 91] width 10 height 12
click at [410, 88] on div "Add Filter" at bounding box center [394, 90] width 32 height 10
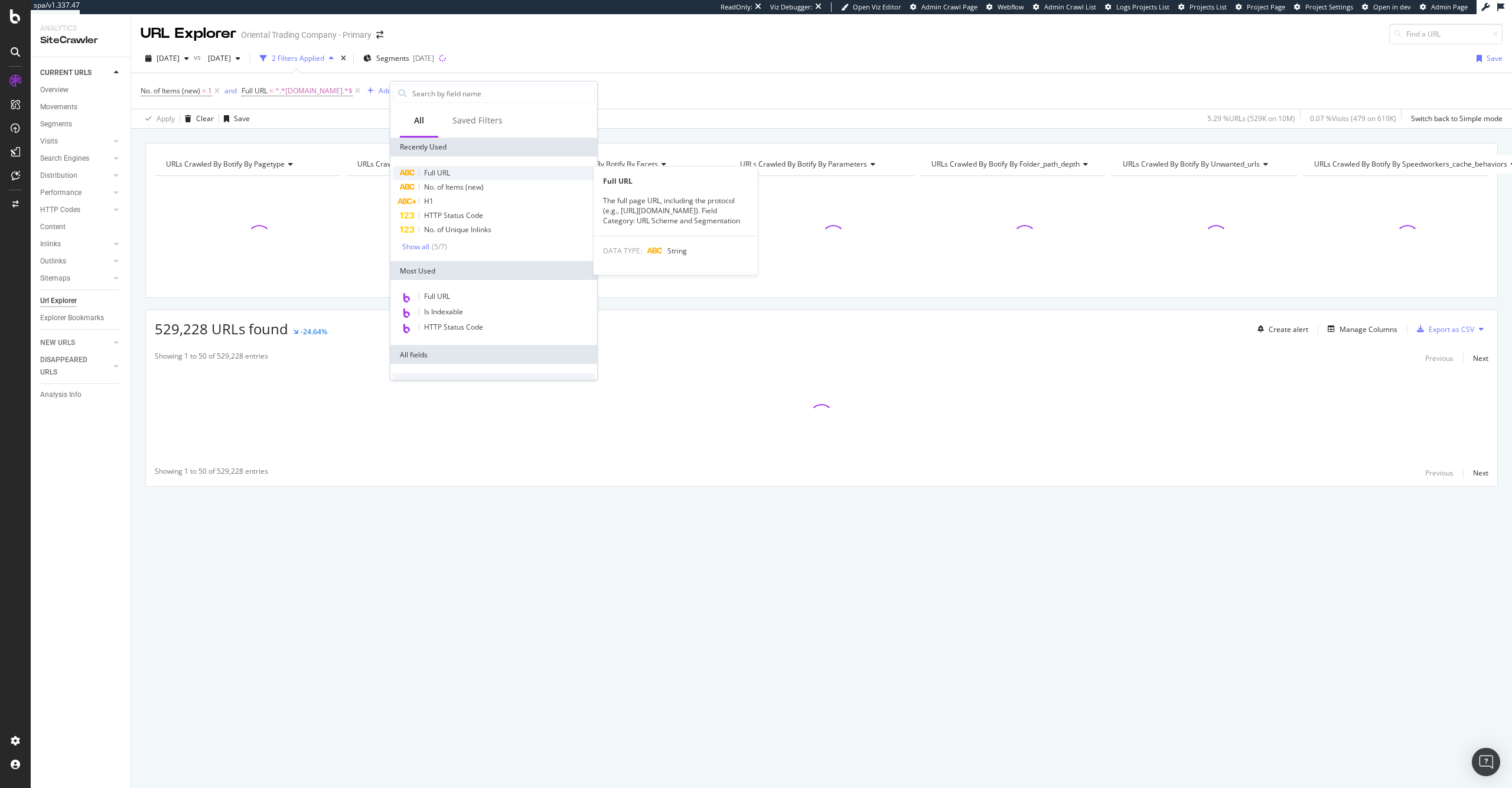
click at [457, 174] on div "Full URL" at bounding box center [493, 173] width 202 height 14
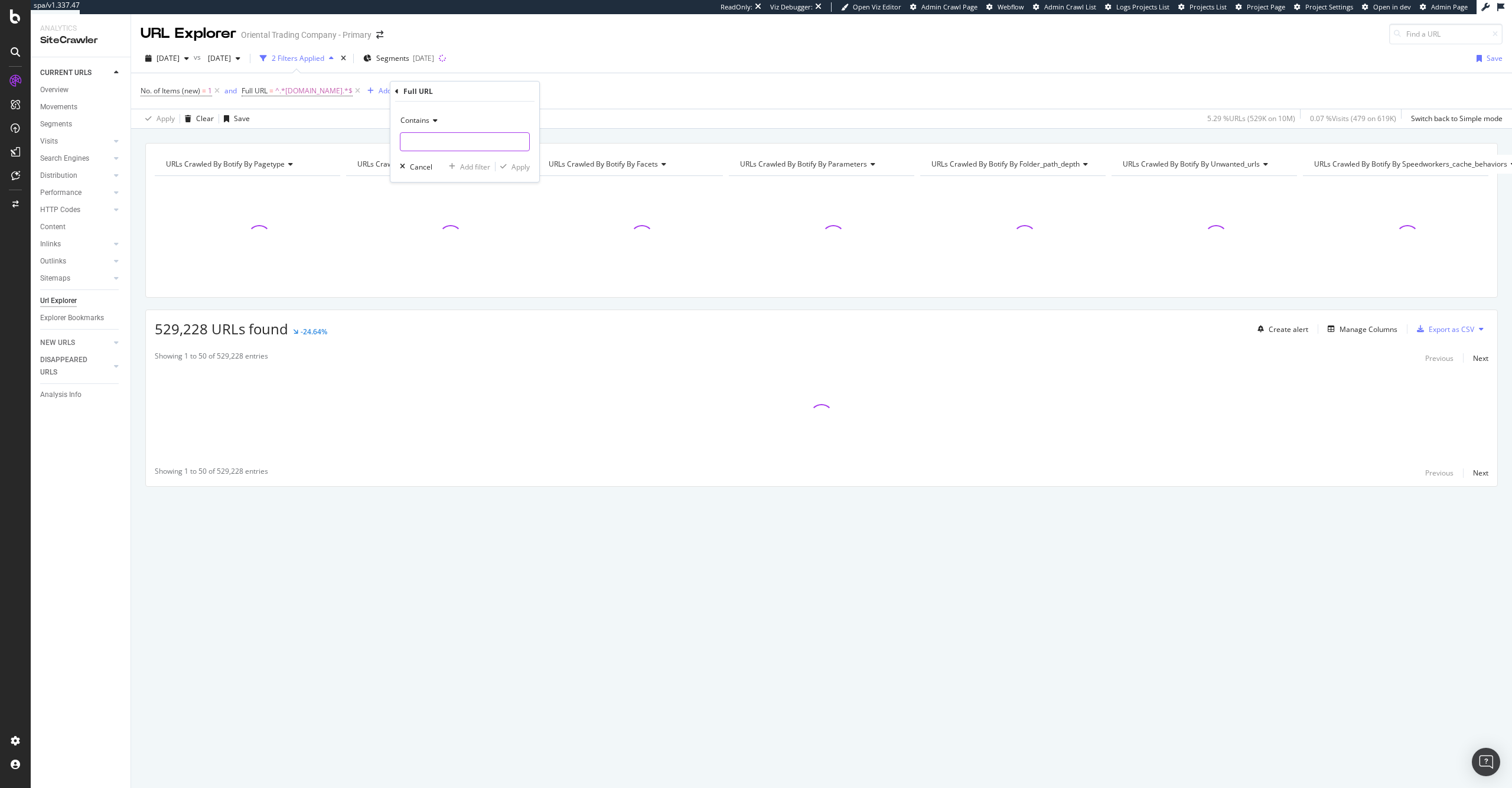
click at [431, 139] on input "text" at bounding box center [465, 141] width 129 height 19
paste input "/productQuickView/"
type input "/productQuickView/"
click at [529, 166] on div "Apply" at bounding box center [521, 167] width 18 height 10
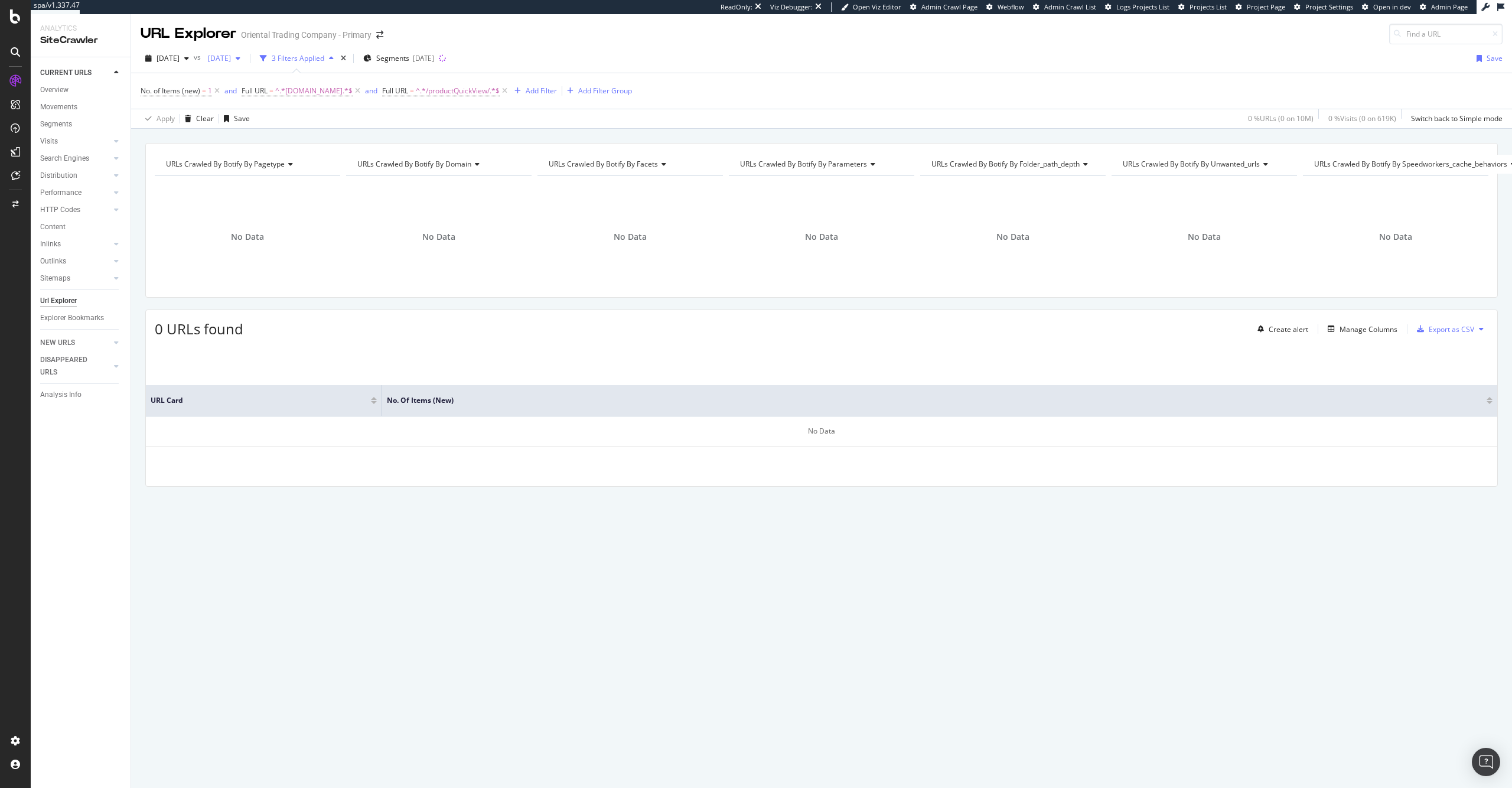
click at [231, 62] on span "2025 Jul. 25th" at bounding box center [217, 58] width 28 height 10
click at [180, 61] on span "2025 Sep. 19th" at bounding box center [168, 58] width 23 height 10
click at [217, 140] on div "2025 Jul. 11th" at bounding box center [187, 143] width 59 height 11
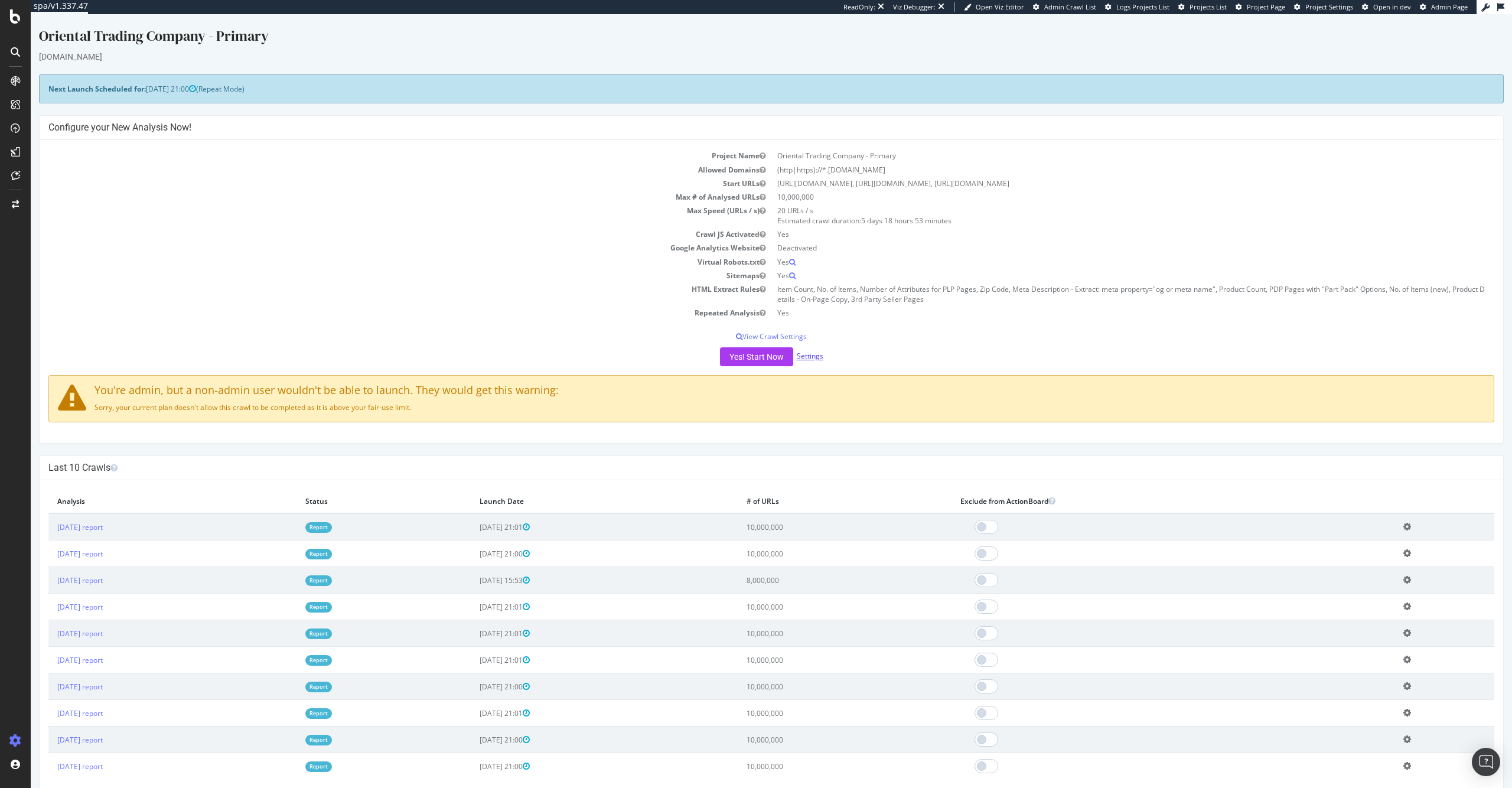
click at [811, 355] on link "Settings" at bounding box center [810, 356] width 27 height 10
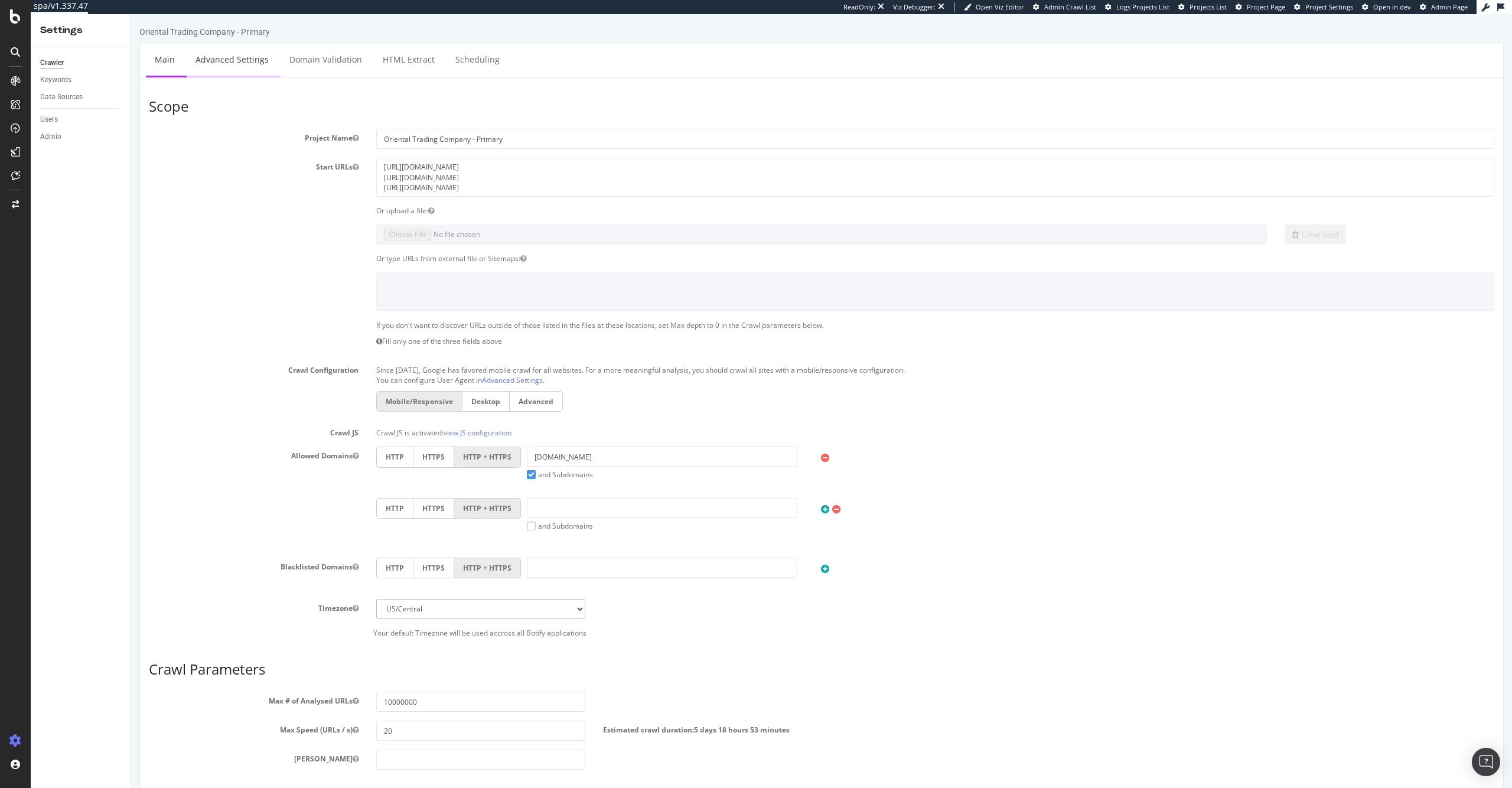
click at [258, 62] on link "Advanced Settings" at bounding box center [232, 59] width 91 height 32
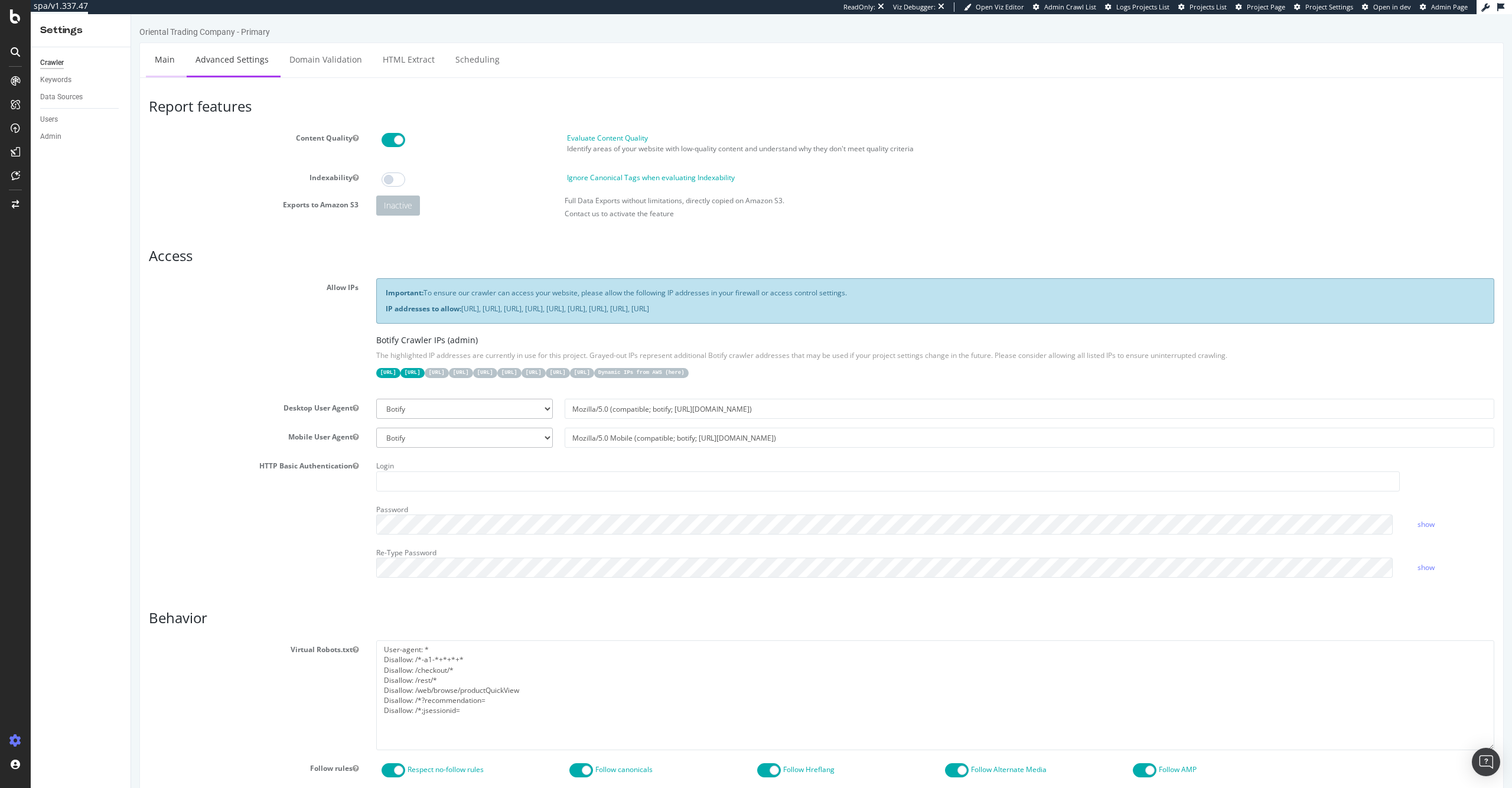
click at [167, 69] on link "Main" at bounding box center [164, 59] width 38 height 32
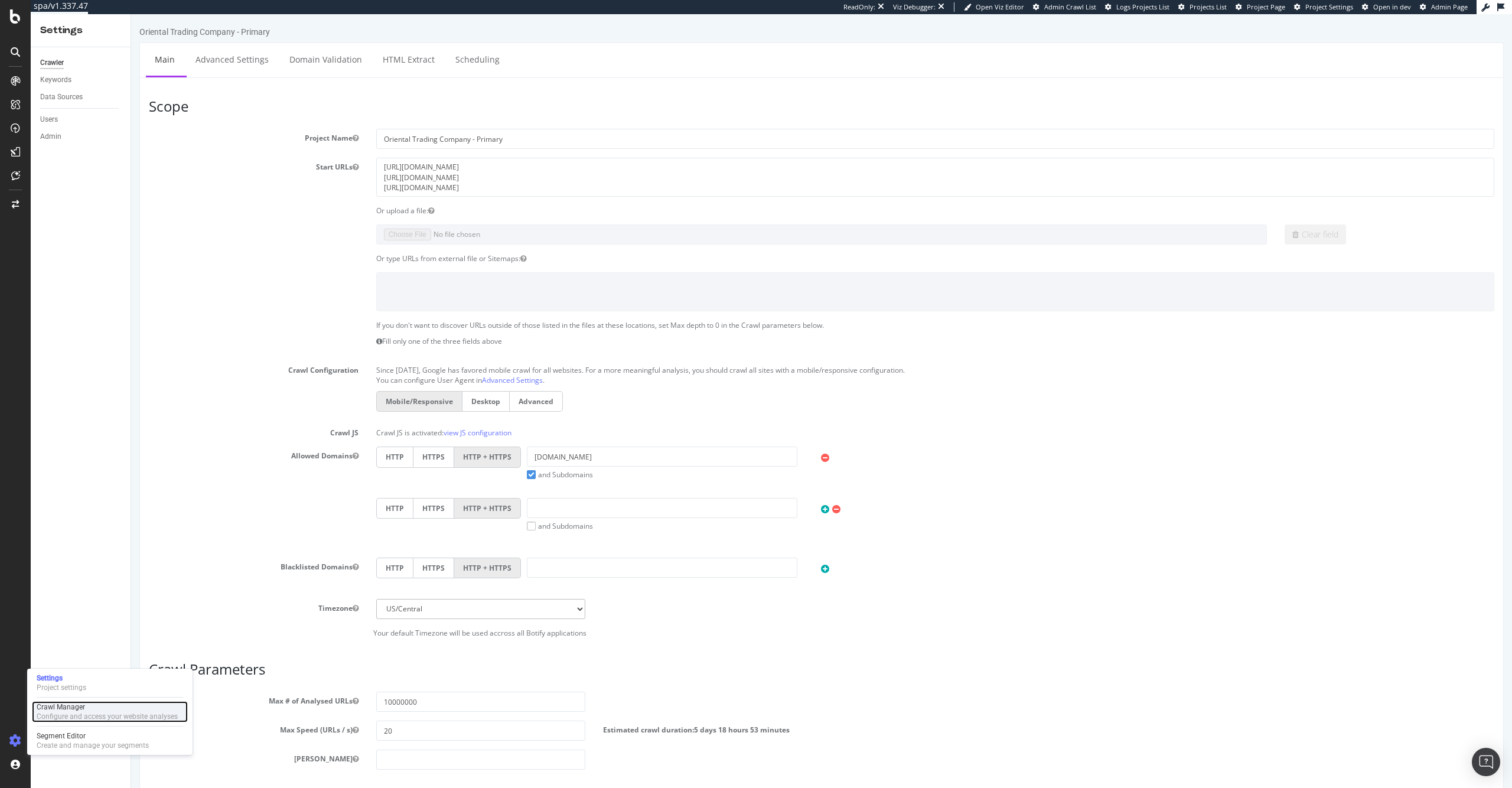
click at [80, 716] on div "Configure and access your website analyses" at bounding box center [108, 716] width 141 height 9
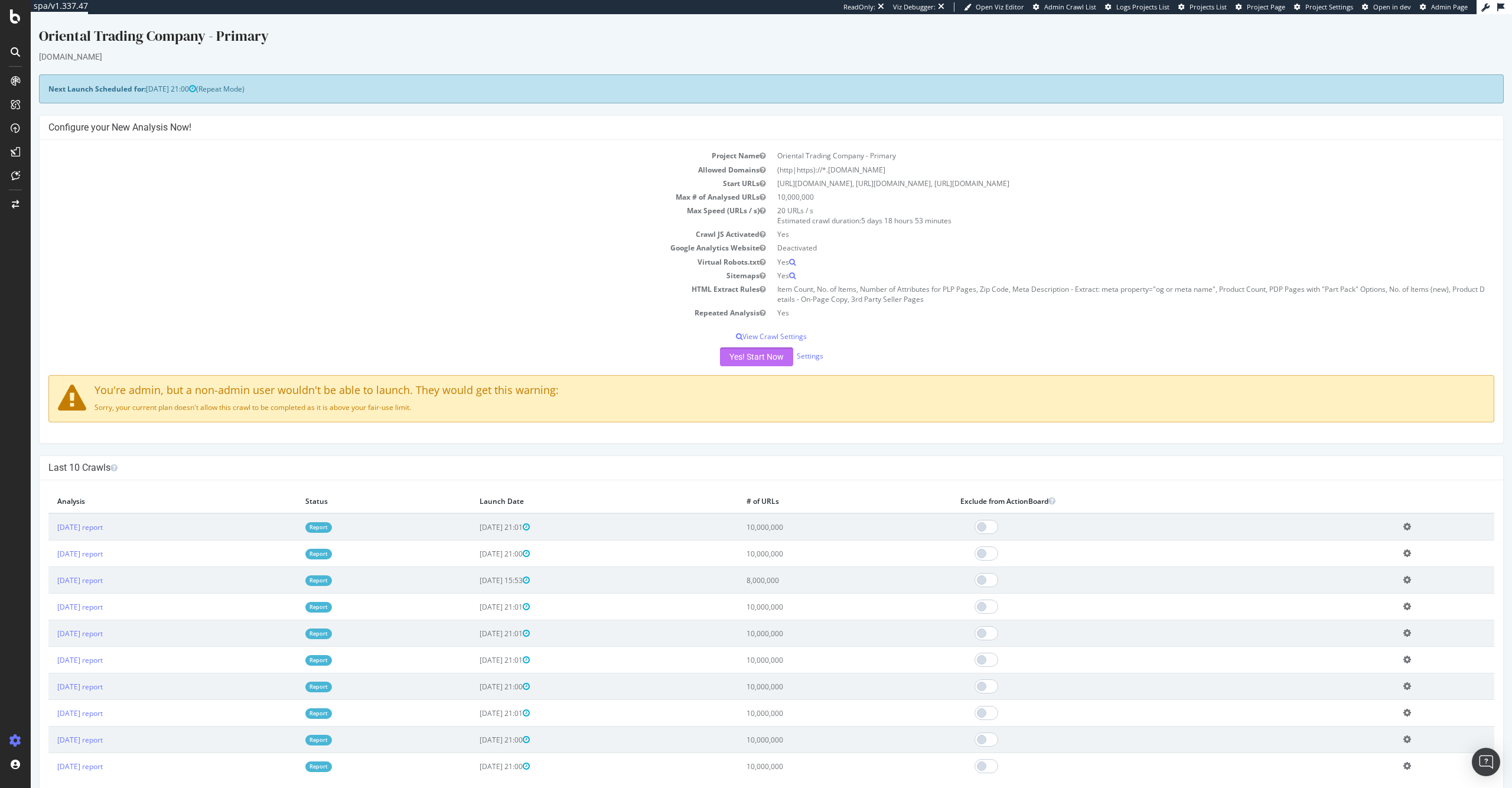
click at [755, 361] on button "Yes! Start Now" at bounding box center [756, 356] width 73 height 19
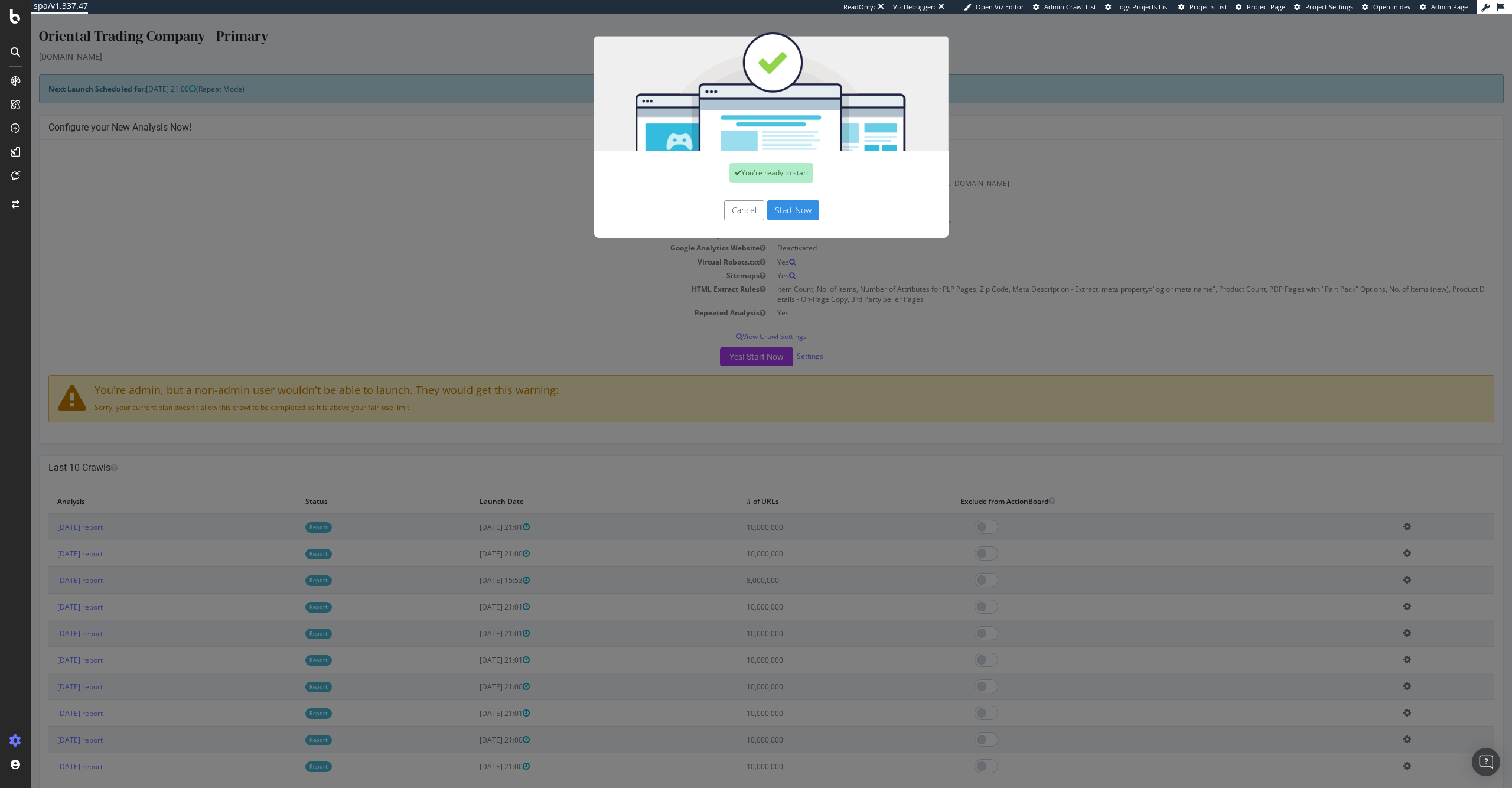
click at [797, 210] on button "Start Now" at bounding box center [794, 210] width 52 height 20
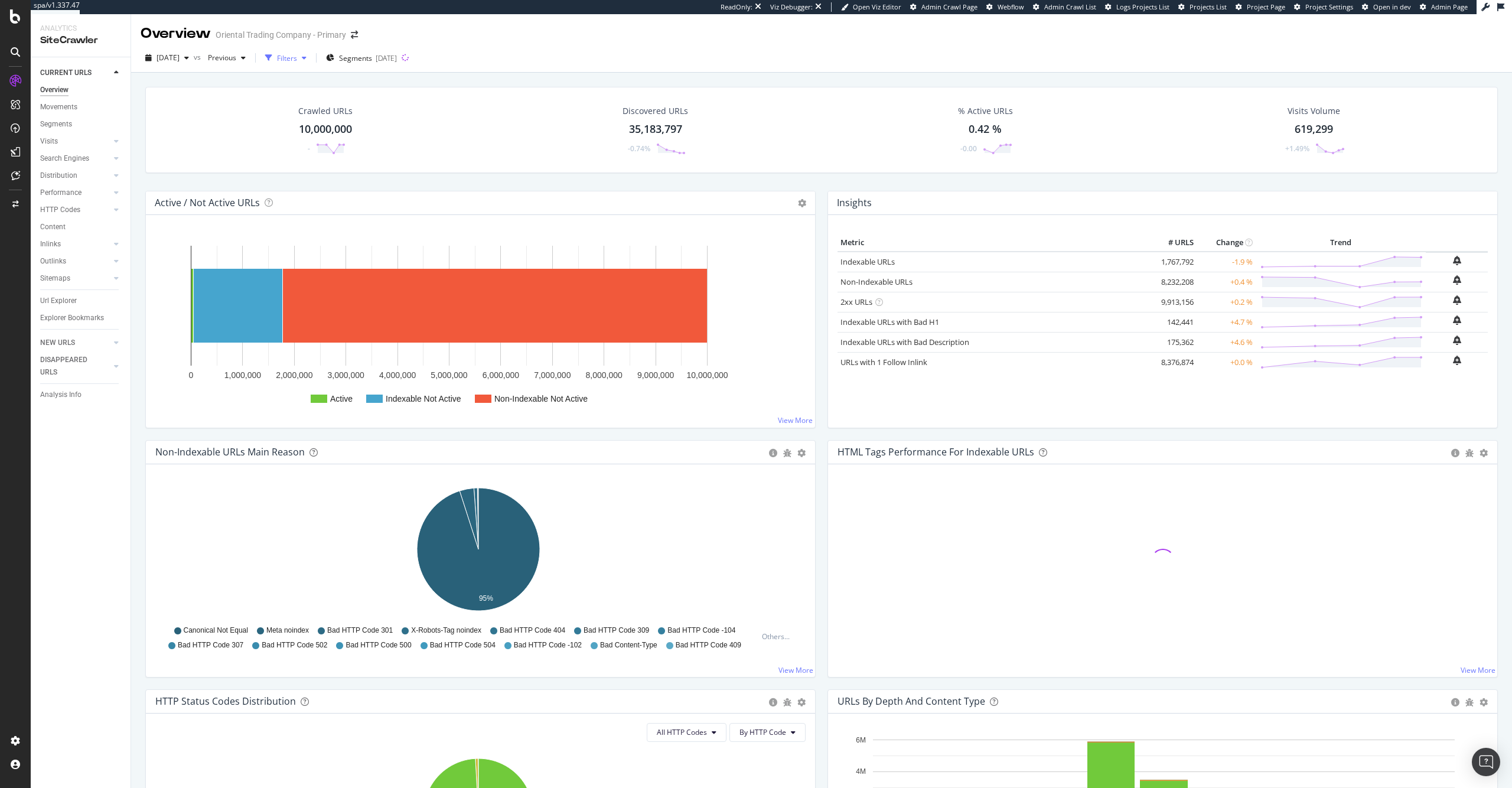
click at [277, 63] on div "button" at bounding box center [269, 58] width 17 height 17
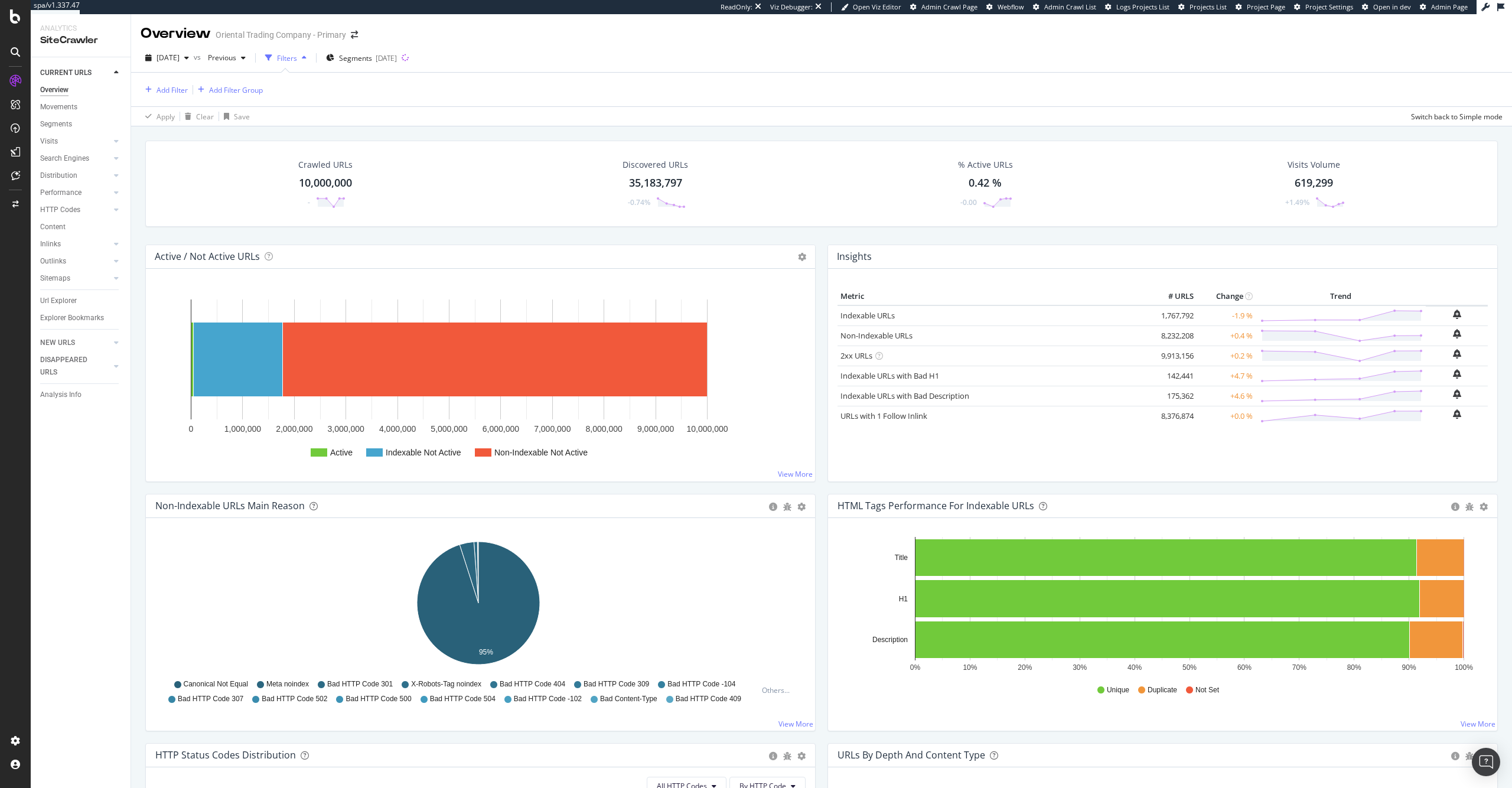
click at [188, 89] on div "Add Filter Add Filter Group" at bounding box center [201, 90] width 122 height 14
click at [185, 88] on div "Add Filter" at bounding box center [172, 90] width 32 height 10
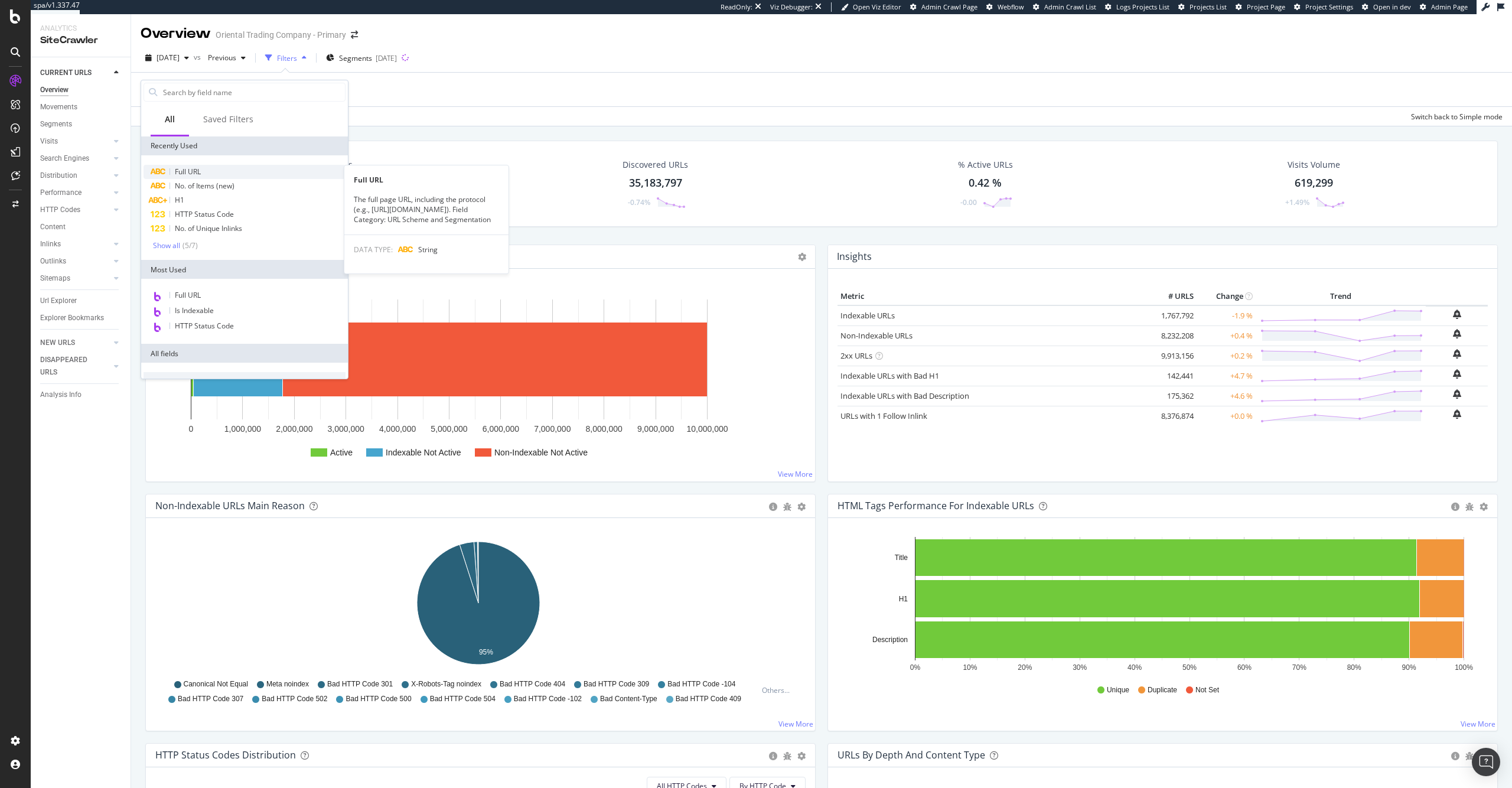
click at [239, 171] on div "Full URL" at bounding box center [244, 172] width 202 height 14
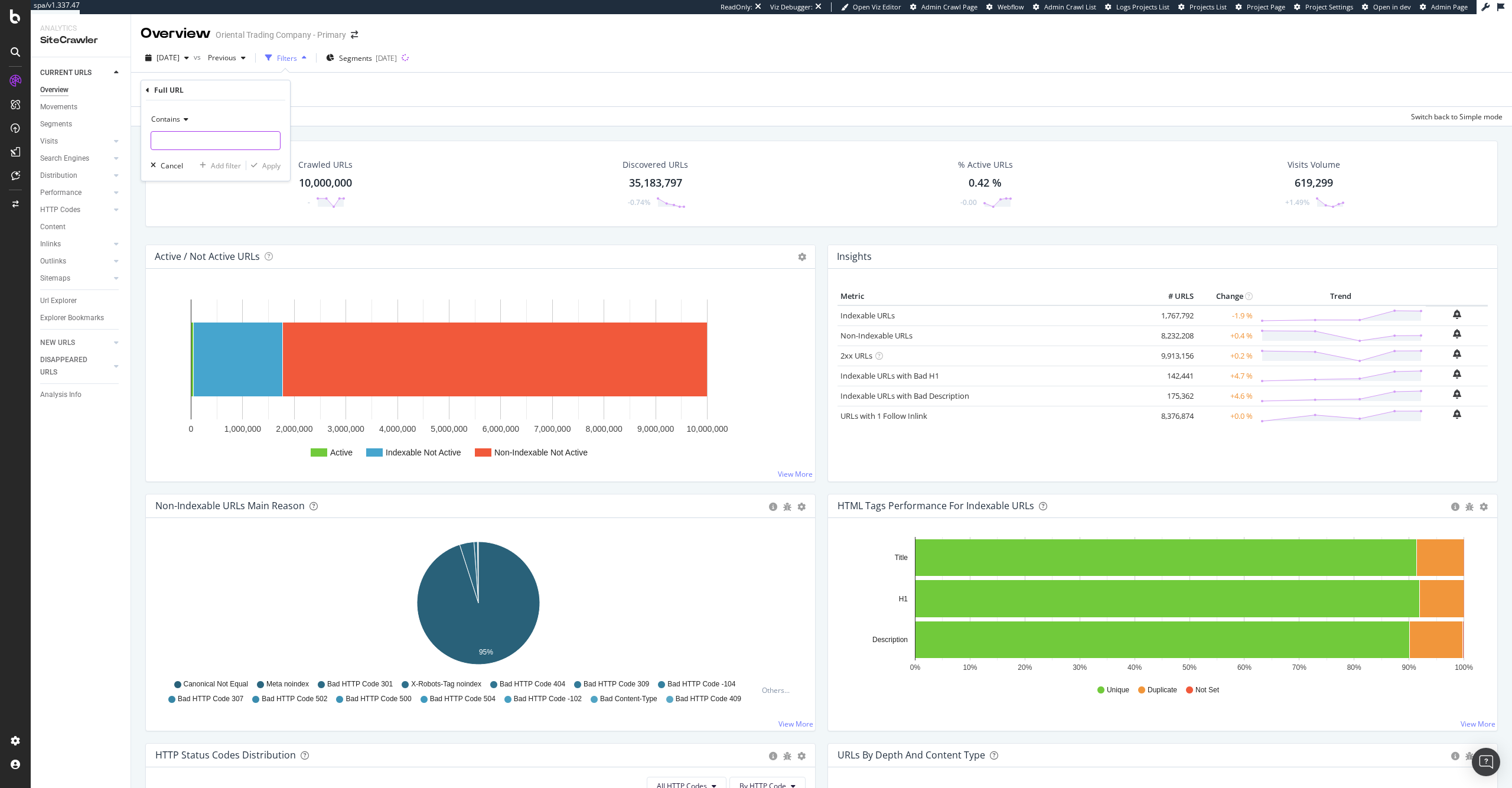
click at [197, 142] on input "text" at bounding box center [216, 141] width 129 height 19
paste input "/productQuickView/"
type input "/productQuickView/"
click at [278, 167] on div "Apply" at bounding box center [271, 165] width 18 height 10
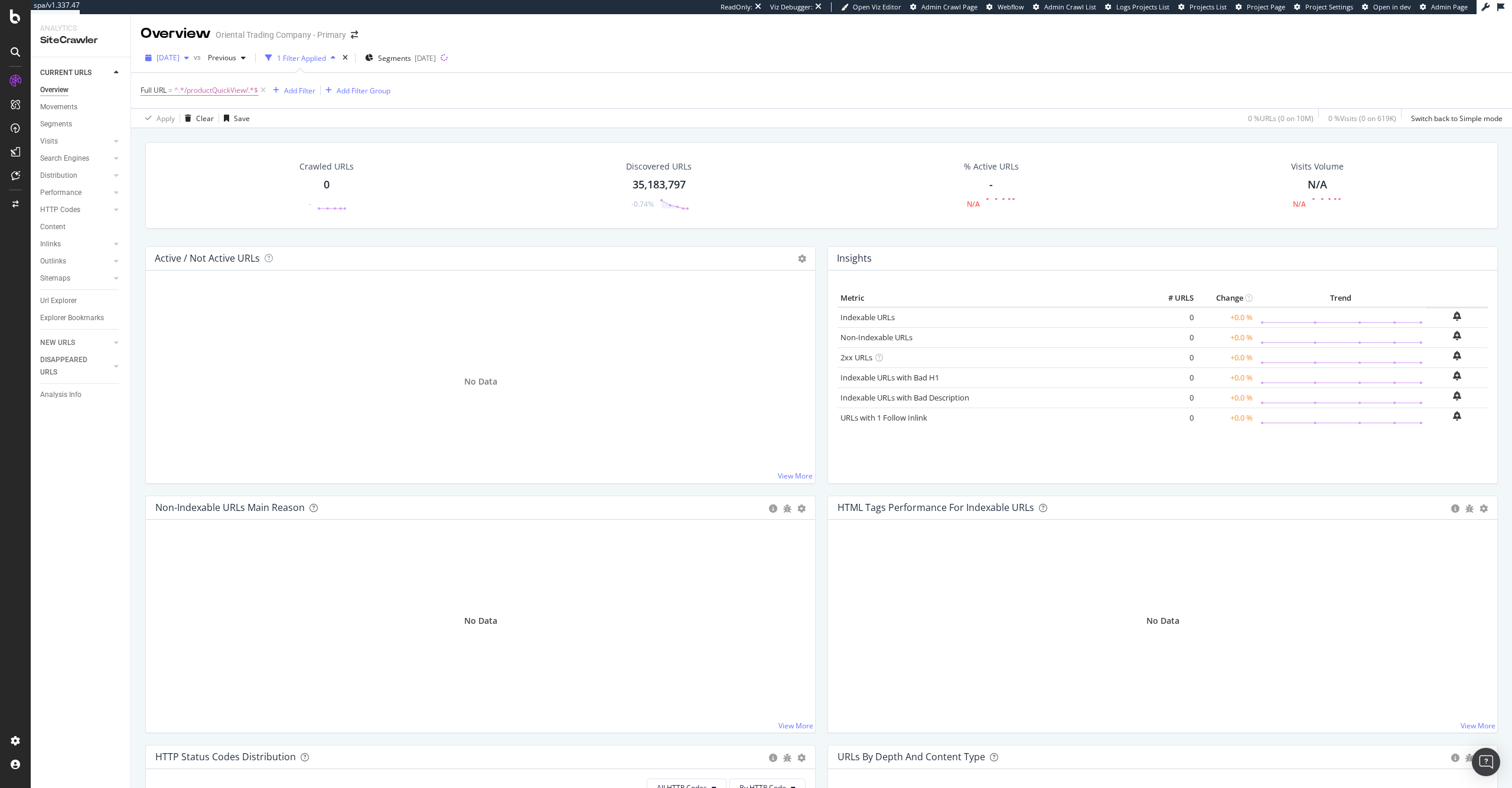
click at [180, 57] on span "2025 Sep. 19th" at bounding box center [168, 57] width 23 height 10
click at [784, 204] on div "Discovered URLs 35,183,797 -0.74%" at bounding box center [659, 185] width 338 height 61
click at [180, 57] on span "2025 Sep. 19th" at bounding box center [168, 57] width 23 height 10
click at [224, 115] on div "2025 Jul. 11th 10.0M URLs" at bounding box center [218, 110] width 141 height 17
